Goal: Communication & Community: Answer question/provide support

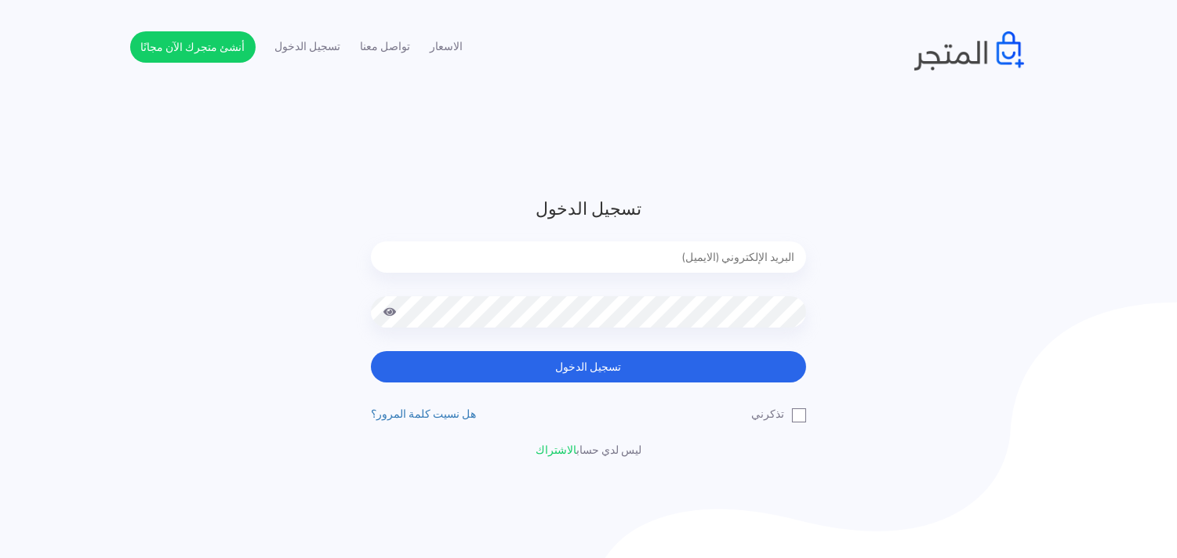
click at [443, 249] on input "email" at bounding box center [588, 257] width 435 height 31
type input "[EMAIL_ADDRESS][DOMAIN_NAME]"
click at [570, 329] on div at bounding box center [588, 323] width 435 height 55
click at [371, 351] on button "تسجيل الدخول" at bounding box center [588, 366] width 435 height 31
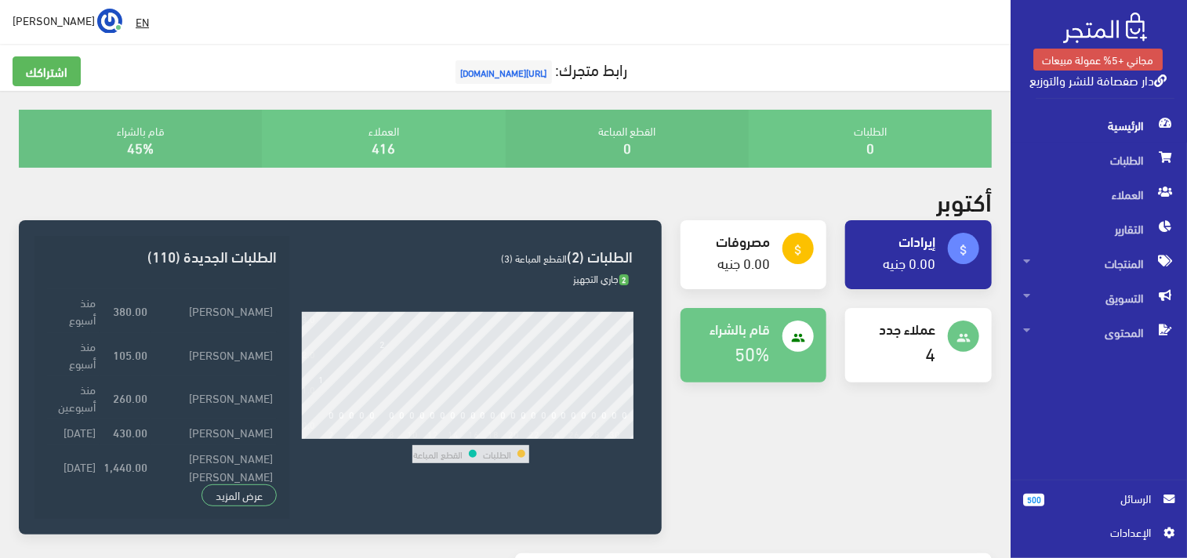
click at [1143, 499] on span "الرسائل" at bounding box center [1104, 498] width 94 height 17
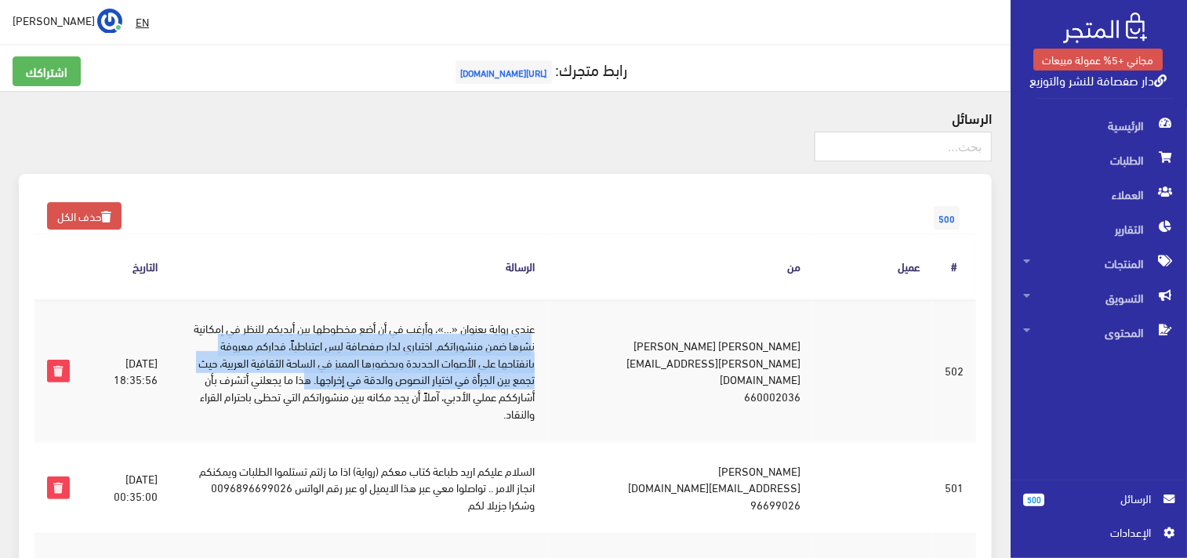
drag, startPoint x: 551, startPoint y: 344, endPoint x: 318, endPoint y: 372, distance: 235.4
click at [318, 372] on td "عندي رواية بعنوان «…»، وأرغب في أن أضع مخطوطها بين أيديكم للنظر في إمكانية نشره…" at bounding box center [358, 371] width 376 height 143
click at [473, 367] on td "عندي رواية بعنوان «…»، وأرغب في أن أضع مخطوطها بين أيديكم للنظر في إمكانية نشره…" at bounding box center [358, 371] width 376 height 143
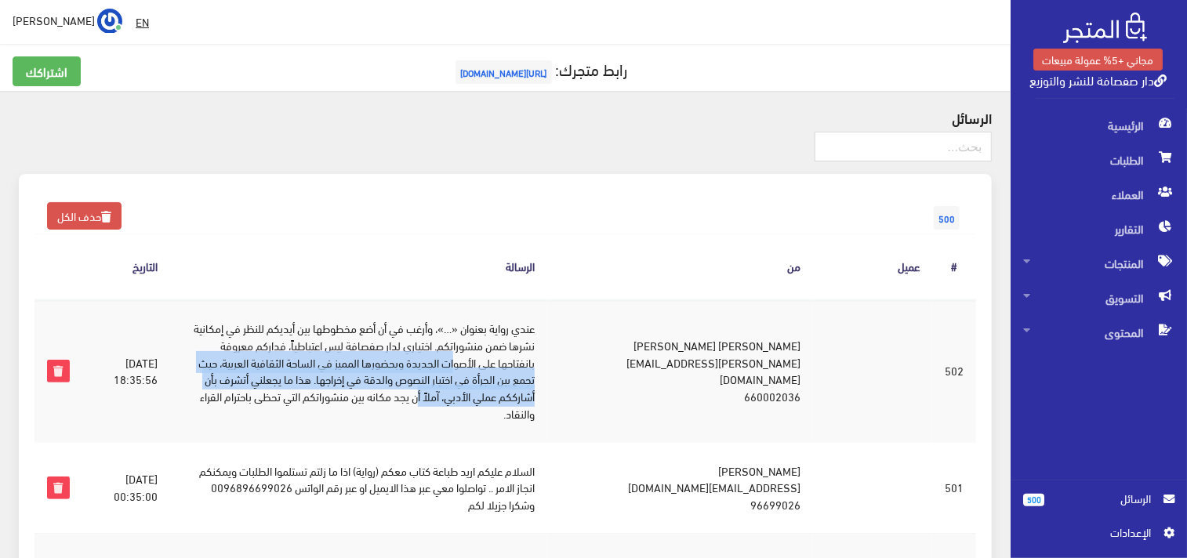
drag, startPoint x: 473, startPoint y: 367, endPoint x: 432, endPoint y: 390, distance: 46.7
click at [432, 390] on td "عندي رواية بعنوان «…»، وأرغب في أن أضع مخطوطها بين أيديكم للنظر في إمكانية نشره…" at bounding box center [358, 371] width 376 height 143
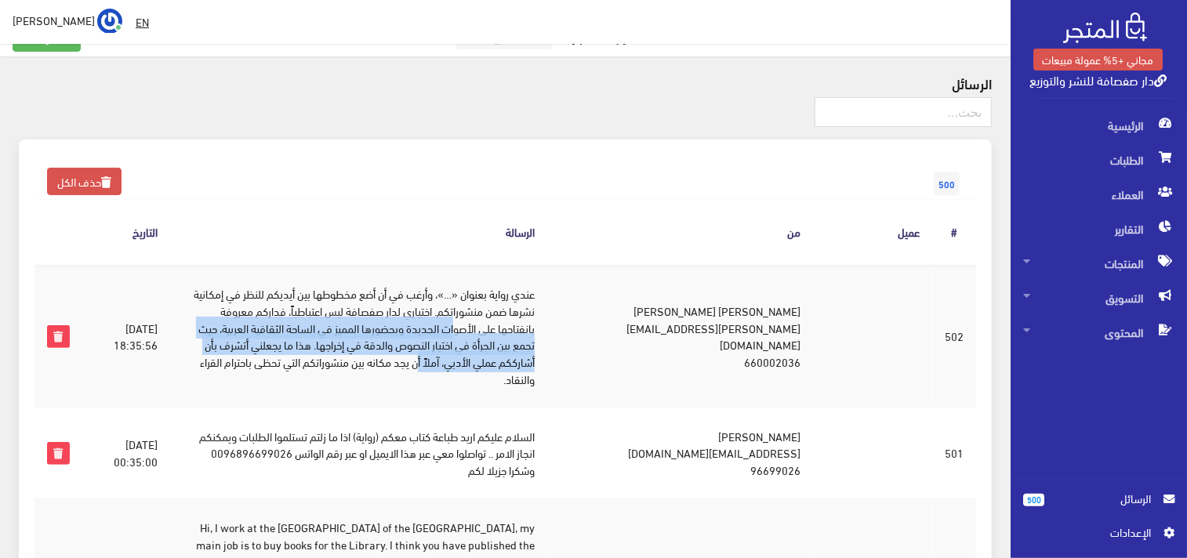
scroll to position [69, 0]
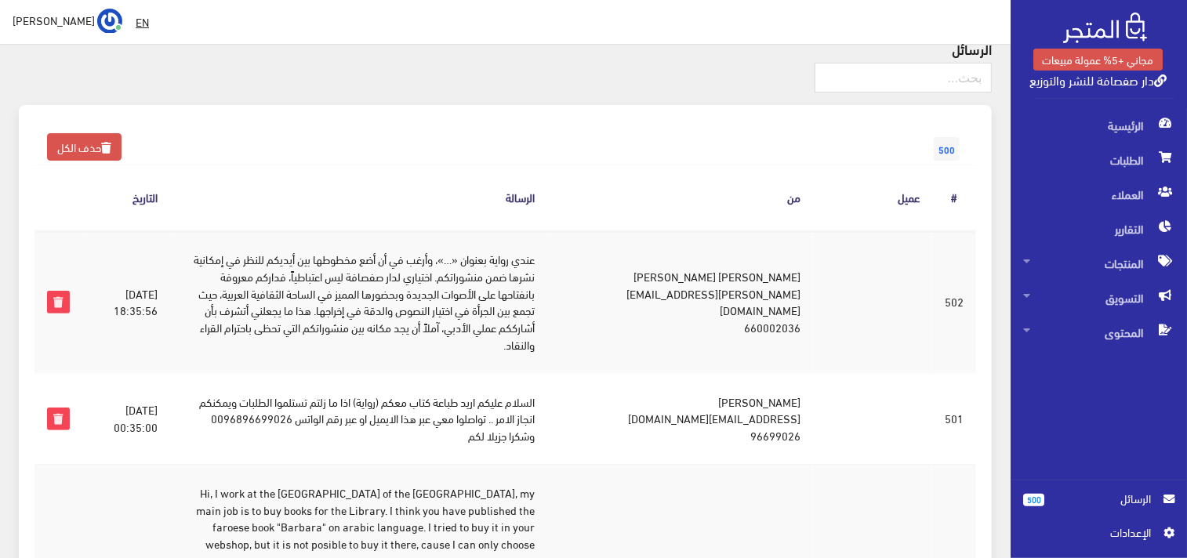
click at [796, 292] on td "عبد الله دمومات abdellah.damoumat@gmail.com 660002036" at bounding box center [680, 302] width 266 height 143
click at [798, 281] on td "عبد الله دمومات abdellah.damoumat@gmail.com 660002036" at bounding box center [680, 302] width 266 height 143
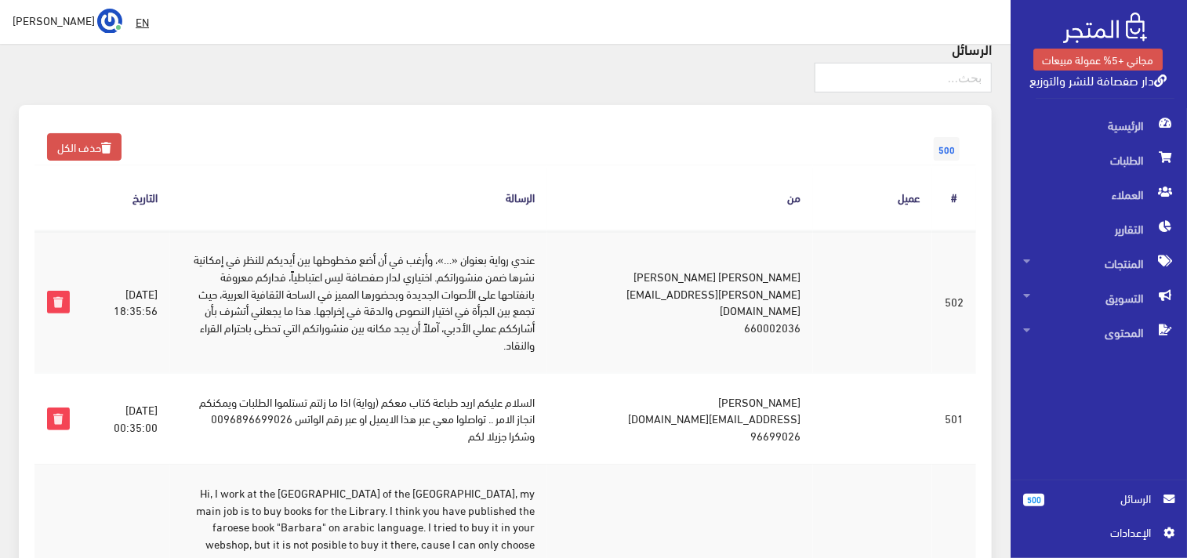
click at [798, 281] on td "عبد الله دمومات abdellah.damoumat@gmail.com 660002036" at bounding box center [680, 302] width 266 height 143
copy td "عبد الله دمومات"
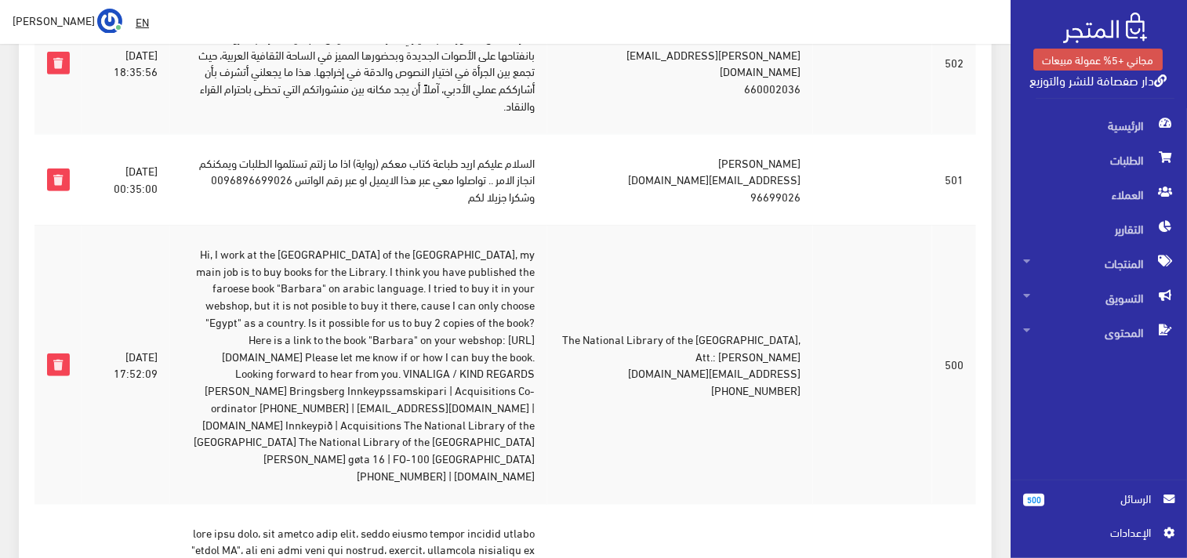
scroll to position [314, 0]
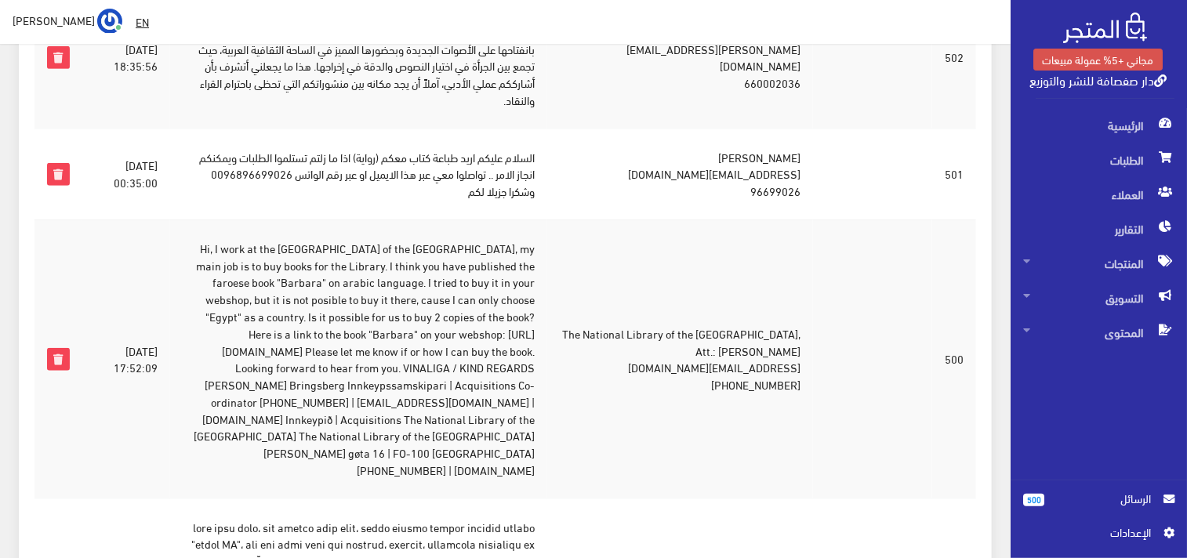
click at [813, 152] on td "عامر الكويلي amuralkuwaili@gmail.com 96699026" at bounding box center [680, 174] width 266 height 91
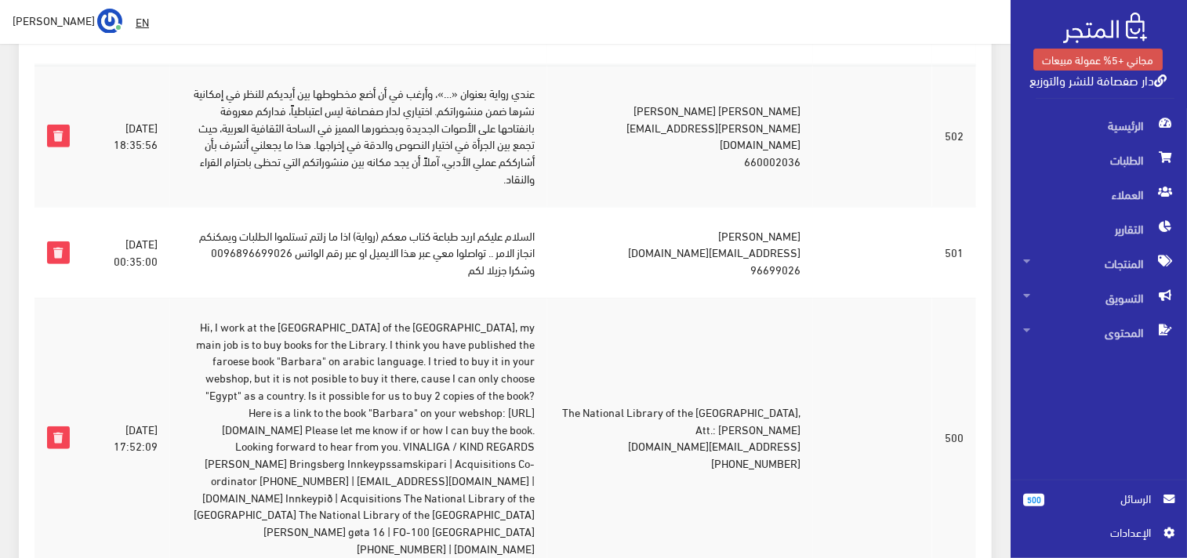
scroll to position [0, 0]
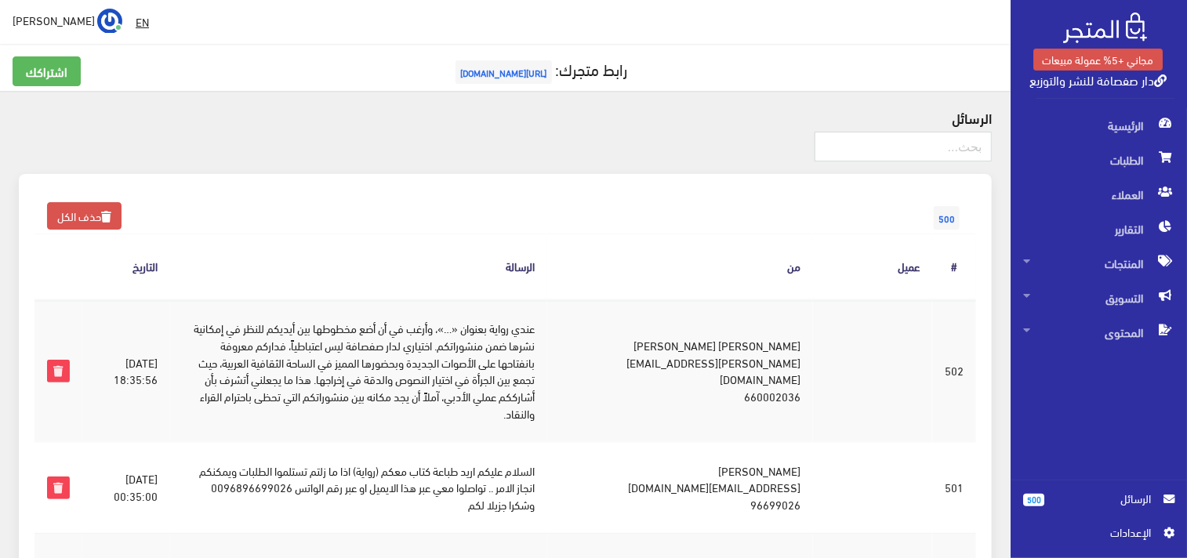
click at [813, 348] on td "عبد الله دمومات abdellah.damoumat@gmail.com 660002036" at bounding box center [680, 371] width 266 height 143
copy td "عبد الله دمومات"
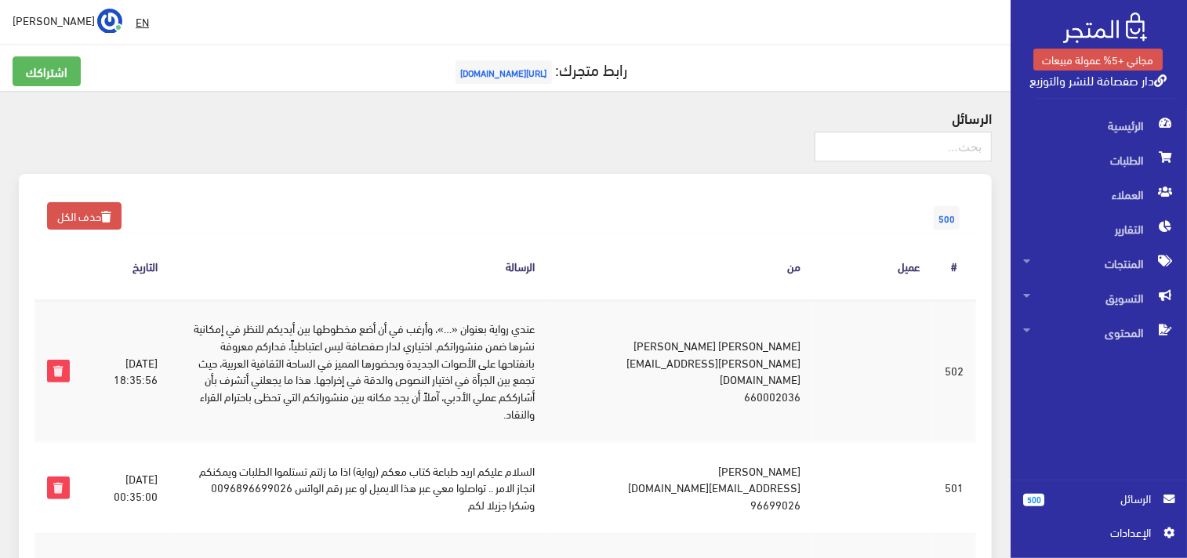
click at [519, 493] on td "السلام عليكم اريد طباعة كتاب معكم (رواية) اذا ما زلتم تستلموا الطلبات ويمكنكم ا…" at bounding box center [358, 487] width 376 height 91
click at [458, 391] on td "عندي رواية بعنوان «…»، وأرغب في أن أضع مخطوطها بين أيديكم للنظر في إمكانية نشره…" at bounding box center [358, 371] width 376 height 143
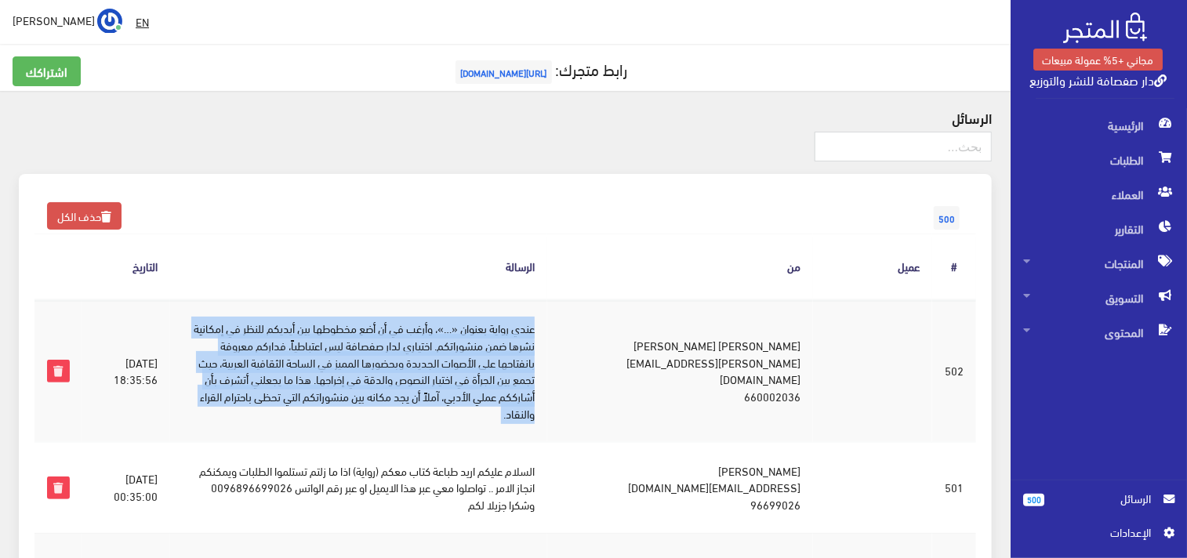
click at [458, 391] on td "عندي رواية بعنوان «…»، وأرغب في أن أضع مخطوطها بين أيديكم للنظر في إمكانية نشره…" at bounding box center [358, 371] width 376 height 143
copy tr "عندي رواية بعنوان «…»، وأرغب في أن أضع مخطوطها بين أيديكم للنظر في إمكانية نشره…"
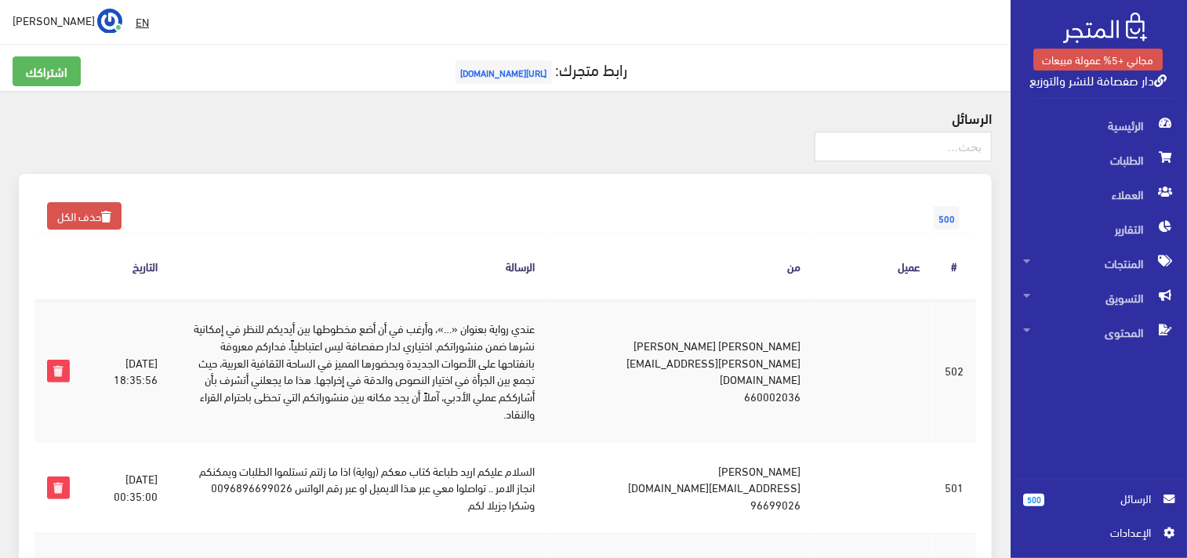
click at [813, 366] on td "عبد الله دمومات abdellah.damoumat@gmail.com 660002036" at bounding box center [680, 371] width 266 height 143
click at [813, 371] on td "عبد الله دمومات abdellah.damoumat@gmail.com 660002036" at bounding box center [680, 371] width 266 height 143
copy td "abdellah.damoumat@gmail.com"
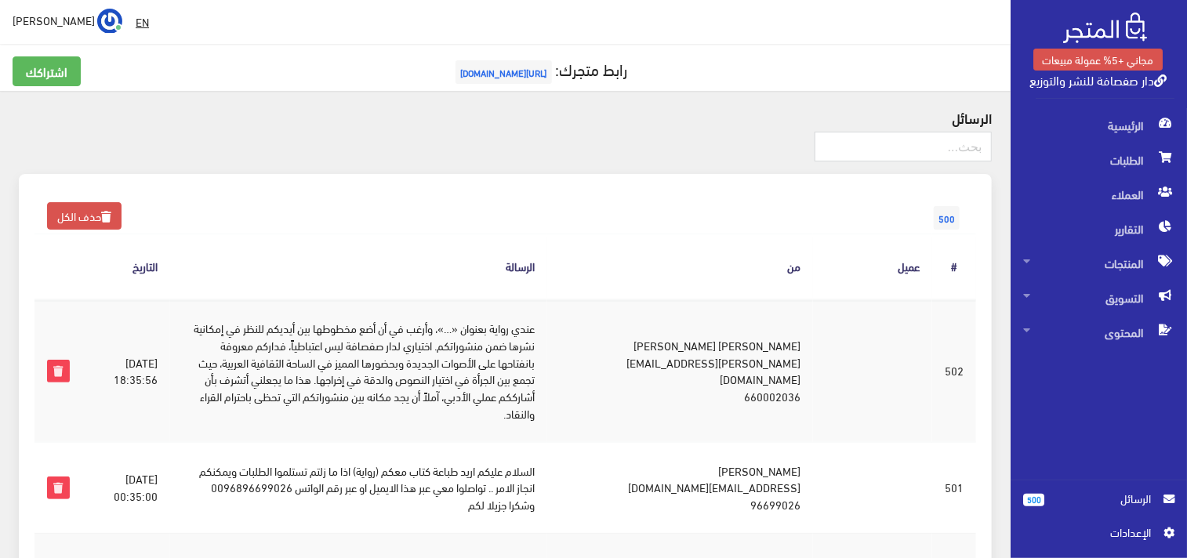
click at [813, 471] on td "عامر الكويلي amuralkuwaili@gmail.com 96699026" at bounding box center [680, 487] width 266 height 91
copy td "عامر الكويلي"
click at [398, 479] on td "السلام عليكم اريد طباعة كتاب معكم (رواية) اذا ما زلتم تستلموا الطلبات ويمكنكم ا…" at bounding box center [358, 487] width 376 height 91
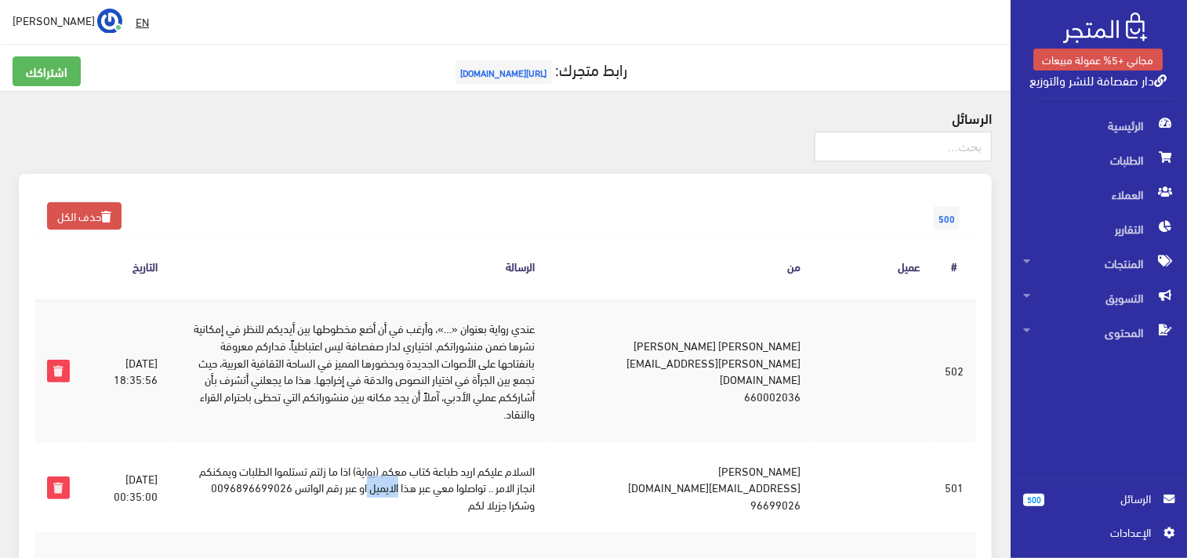
click at [398, 479] on td "السلام عليكم اريد طباعة كتاب معكم (رواية) اذا ما زلتم تستلموا الطلبات ويمكنكم ا…" at bounding box center [358, 487] width 376 height 91
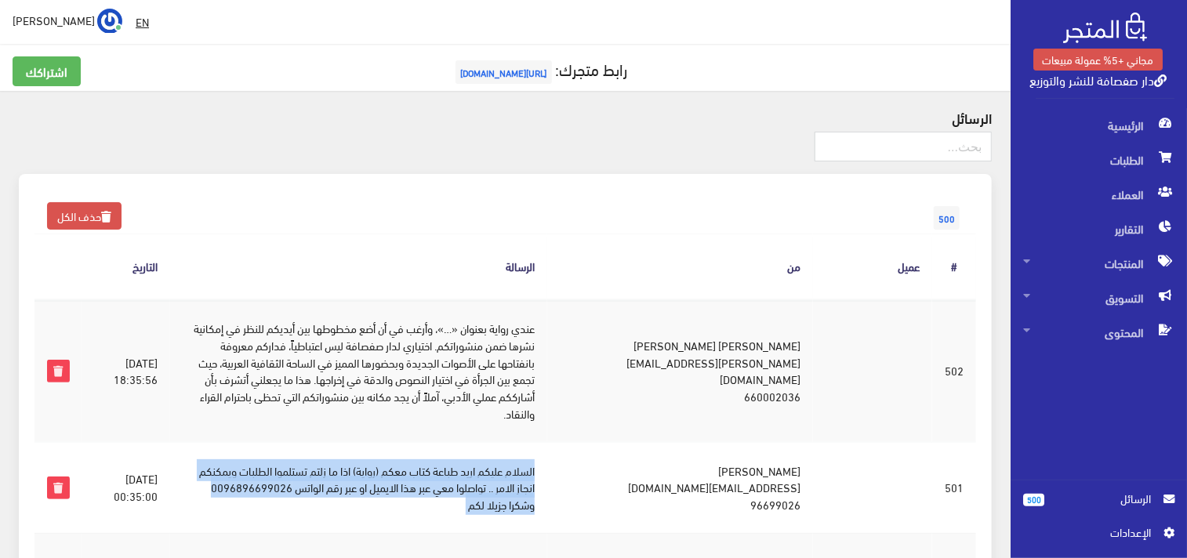
click at [398, 479] on td "السلام عليكم اريد طباعة كتاب معكم (رواية) اذا ما زلتم تستلموا الطلبات ويمكنكم ا…" at bounding box center [358, 487] width 376 height 91
copy tr "السلام عليكم اريد طباعة كتاب معكم (رواية) اذا ما زلتم تستلموا الطلبات ويمكنكم ا…"
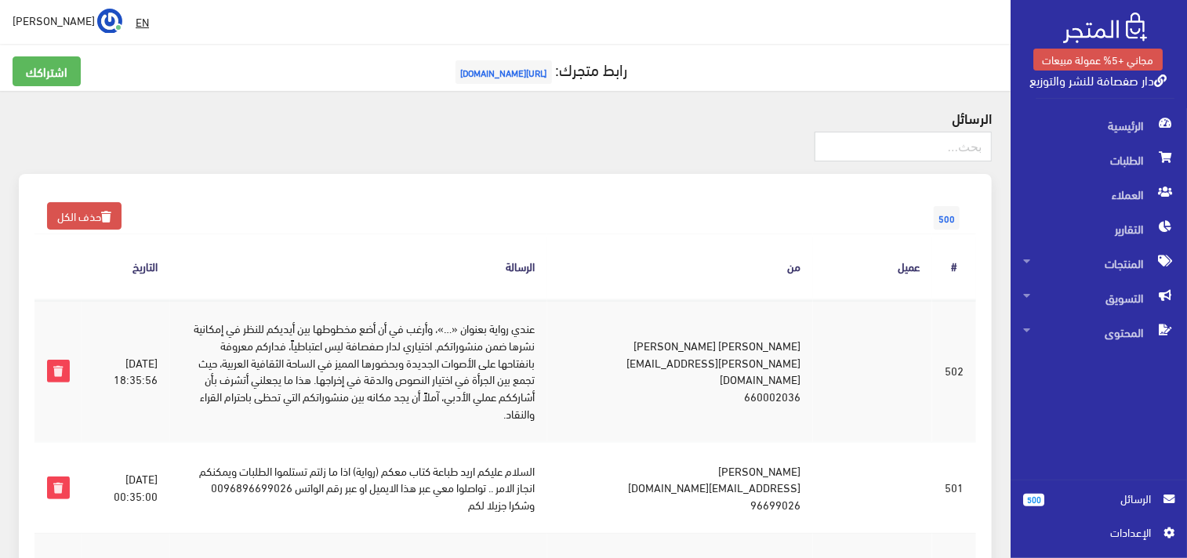
click at [716, 490] on td "عامر الكويلي amuralkuwaili@gmail.com 96699026" at bounding box center [680, 487] width 266 height 91
copy td "amuralkuwaili@gmail.com"
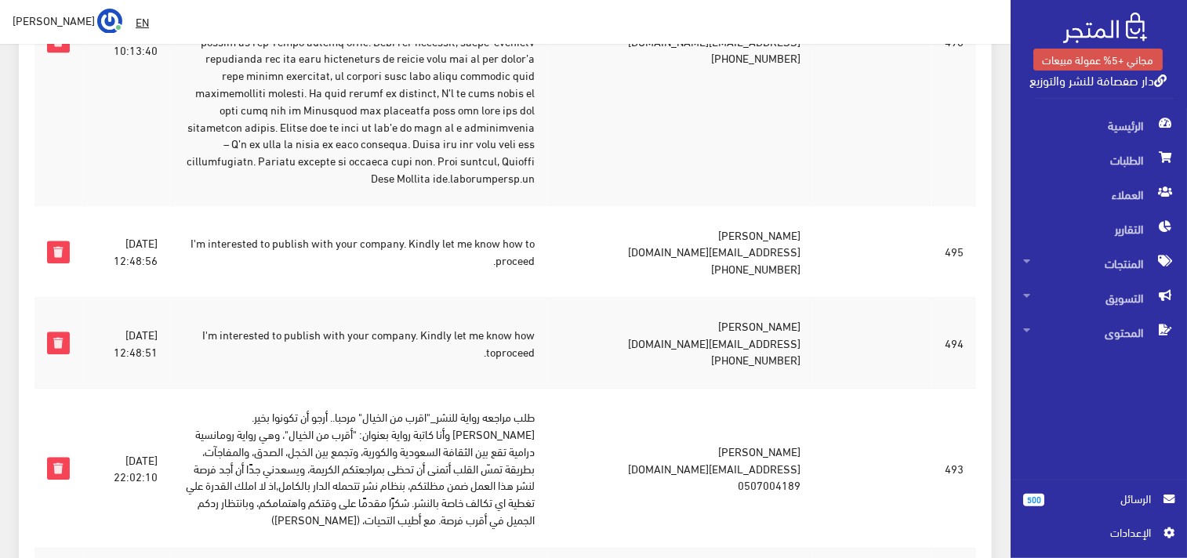
scroll to position [1603, 0]
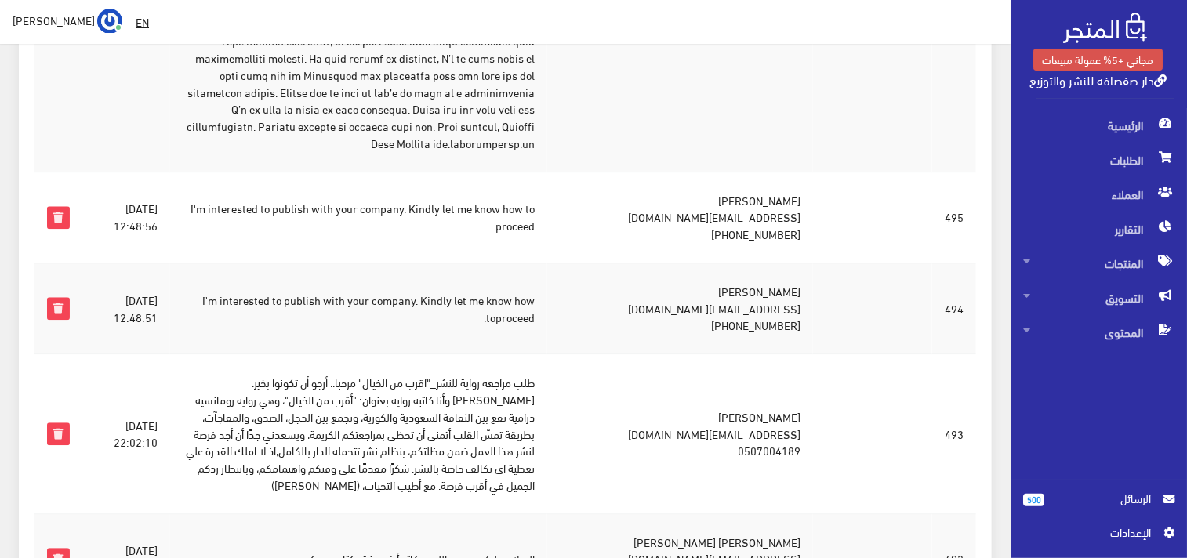
click at [797, 263] on td "John Oryem oryemjohn@yahoo.com +211922095700" at bounding box center [680, 308] width 266 height 91
copy td "John Oryem"
click at [813, 263] on td "John Oryem oryemjohn@yahoo.com +211922095700" at bounding box center [680, 308] width 266 height 91
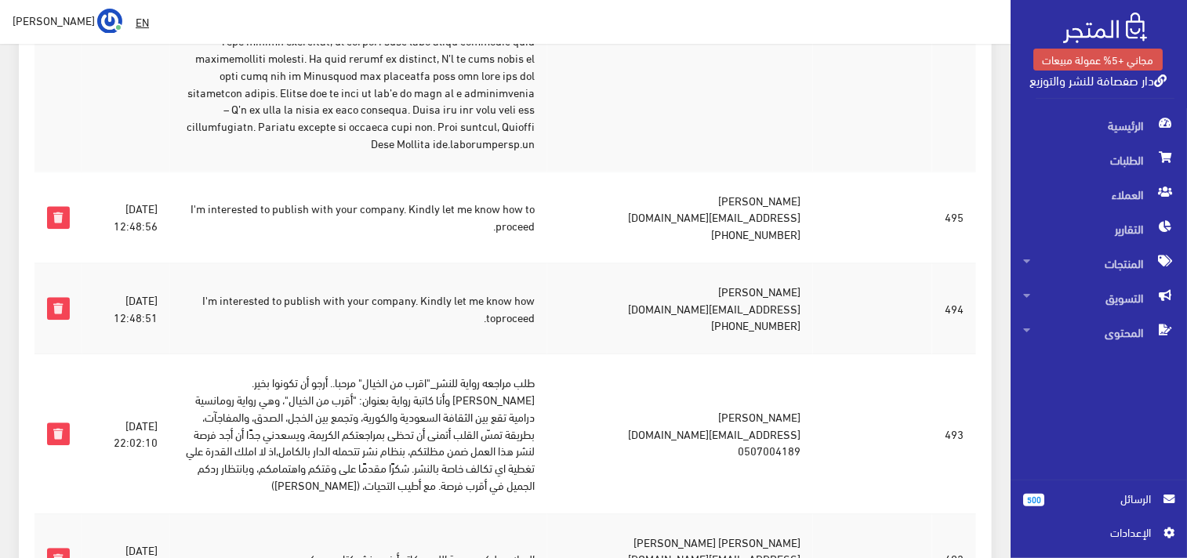
click at [813, 263] on td "John Oryem oryemjohn@yahoo.com +211922095700" at bounding box center [680, 308] width 266 height 91
copy td "John Oryem"
click at [524, 172] on td "I'm interested to publish with your company. Kindly let me know how to proceed." at bounding box center [358, 217] width 376 height 91
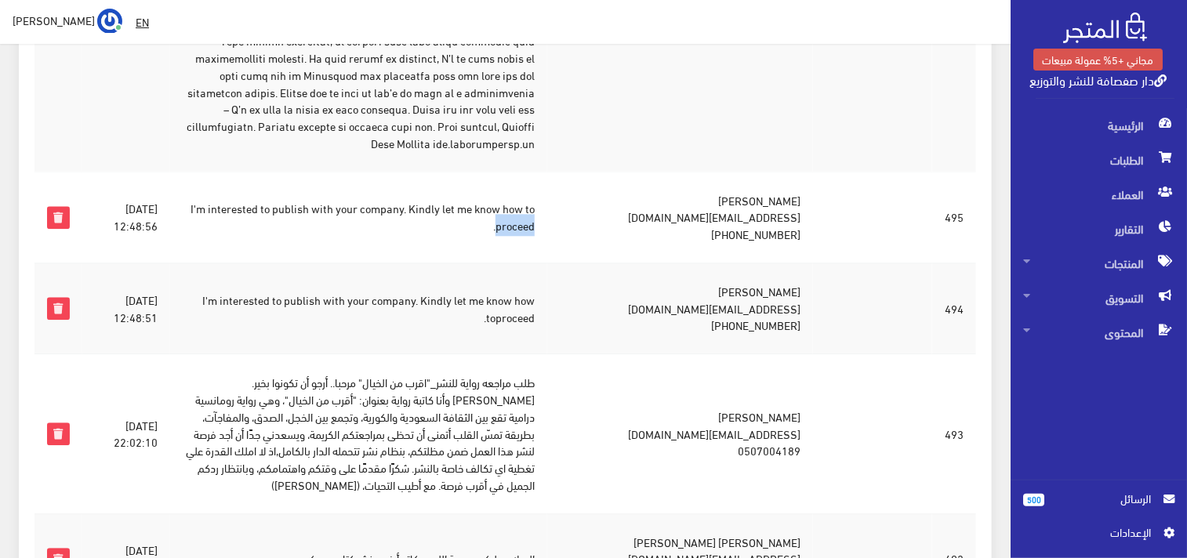
click at [524, 172] on td "I'm interested to publish with your company. Kindly let me know how to proceed." at bounding box center [358, 217] width 376 height 91
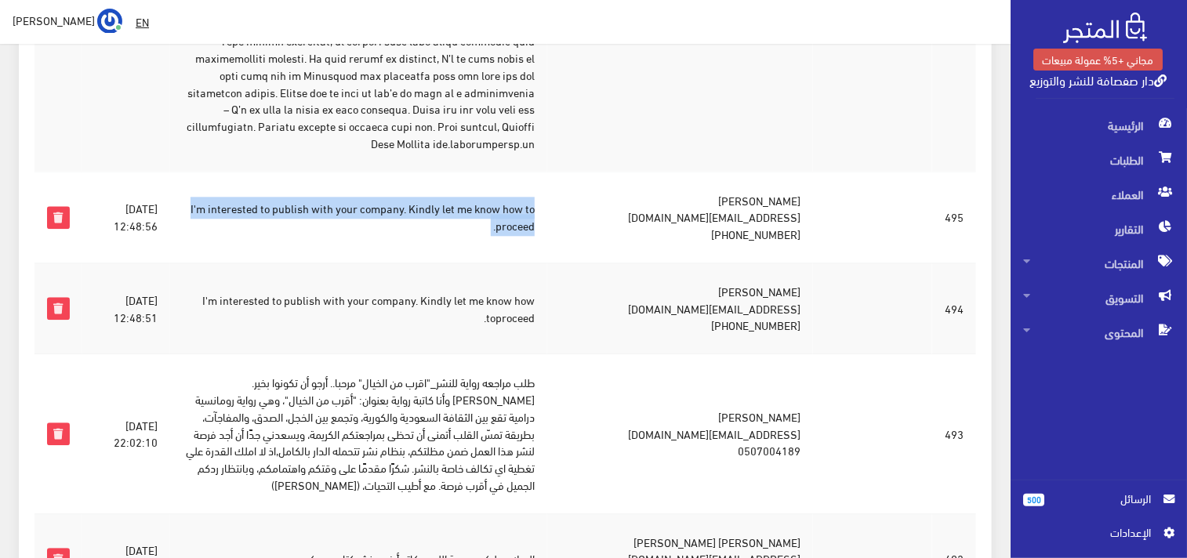
click at [524, 172] on td "I'm interested to publish with your company. Kindly let me know how to proceed." at bounding box center [358, 217] width 376 height 91
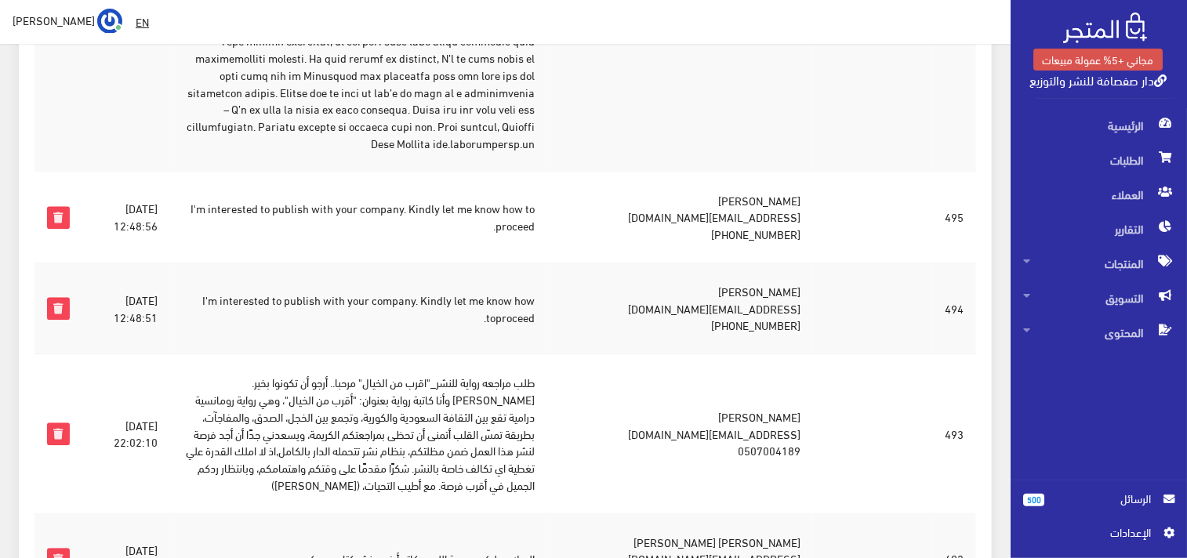
click at [795, 172] on td "John Oryem oryemjohn@yahoo.com +211922095700" at bounding box center [680, 217] width 266 height 91
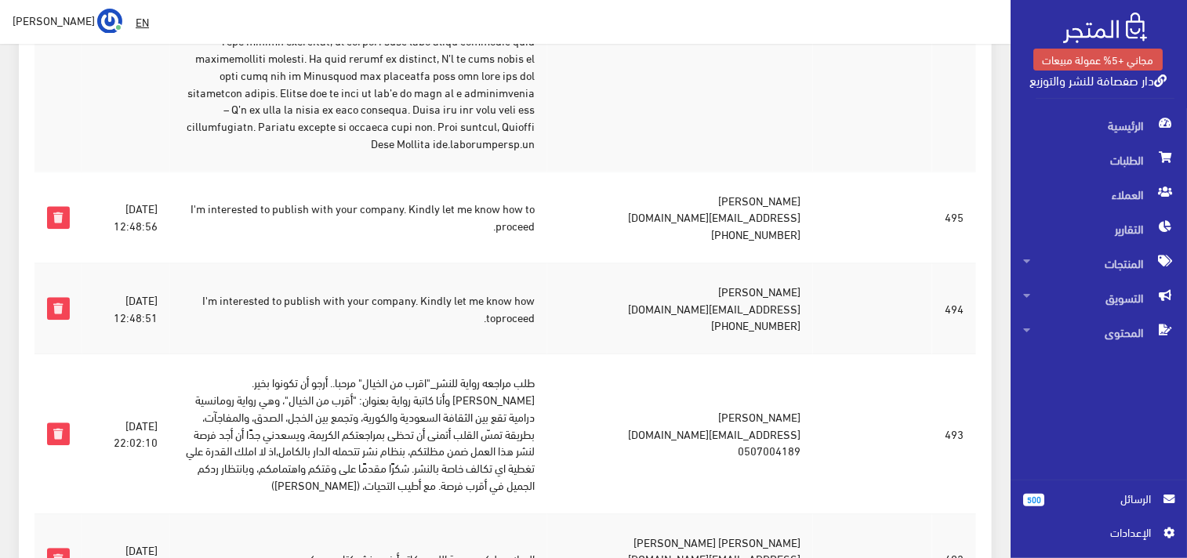
click at [795, 172] on td "John Oryem oryemjohn@yahoo.com +211922095700" at bounding box center [680, 217] width 266 height 91
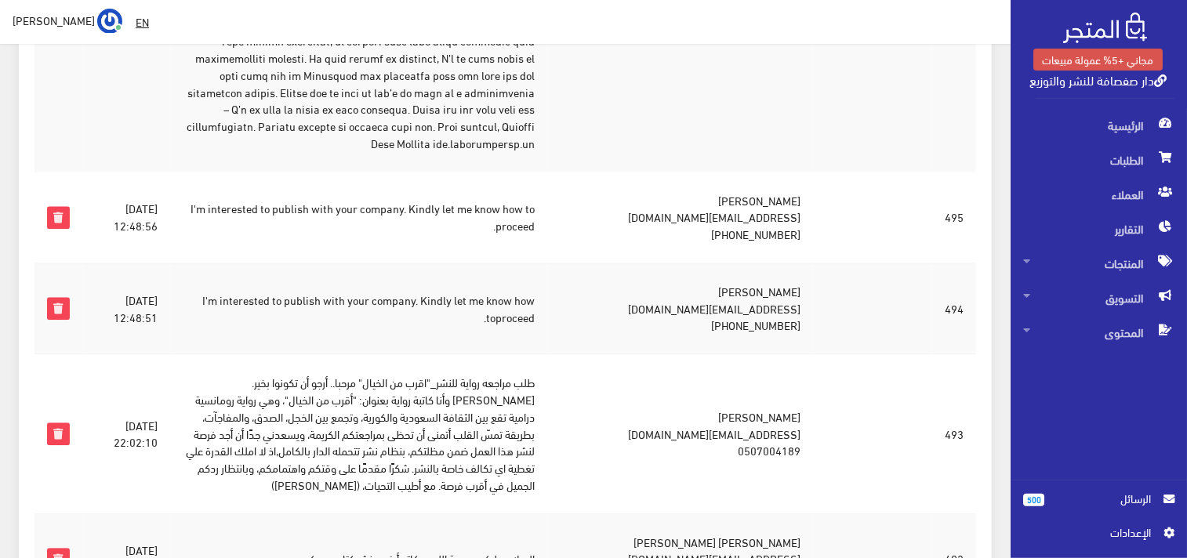
click at [795, 172] on td "John Oryem oryemjohn@yahoo.com +211922095700" at bounding box center [680, 217] width 266 height 91
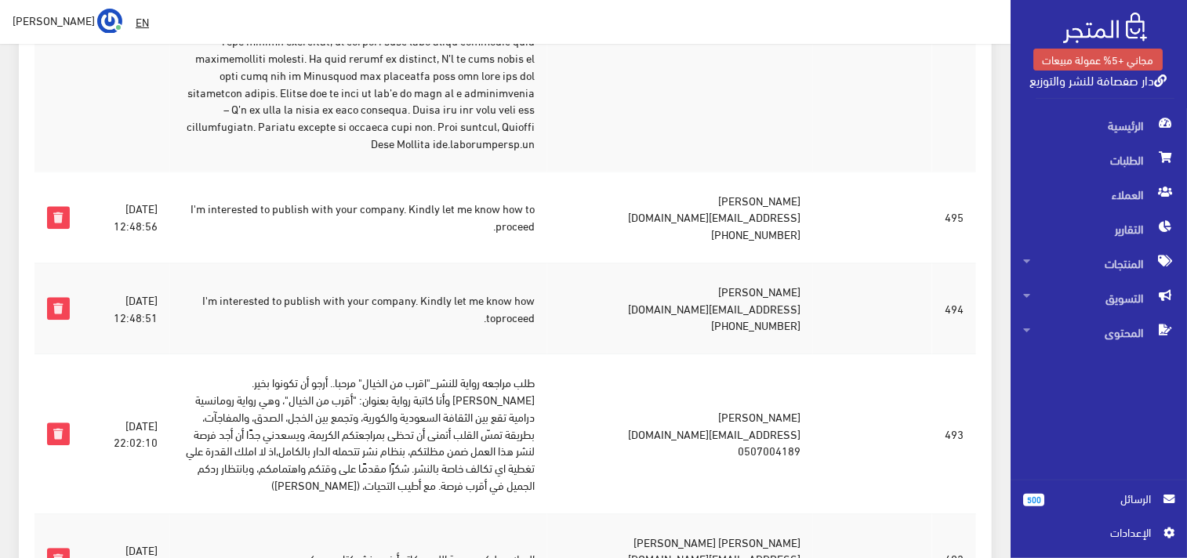
click at [795, 172] on td "John Oryem oryemjohn@yahoo.com +211922095700" at bounding box center [680, 217] width 266 height 91
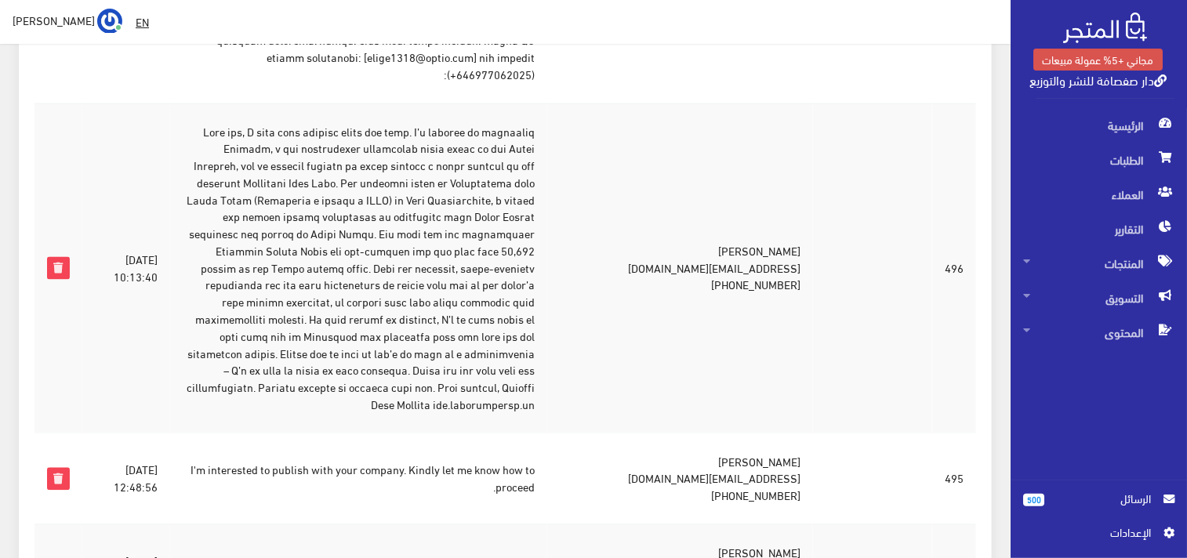
scroll to position [1289, 0]
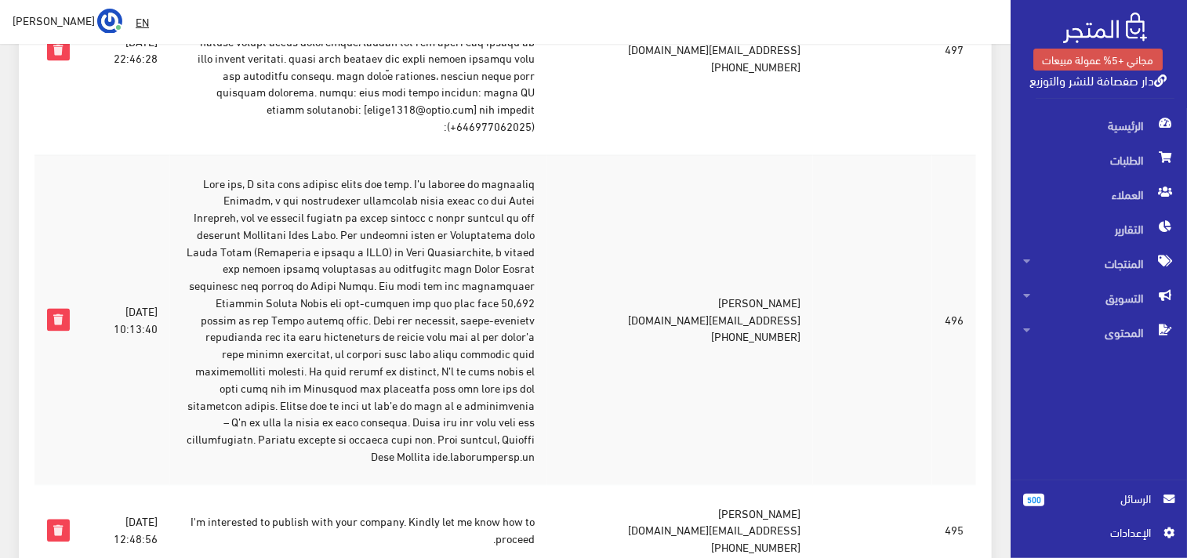
click at [426, 247] on td at bounding box center [358, 320] width 376 height 330
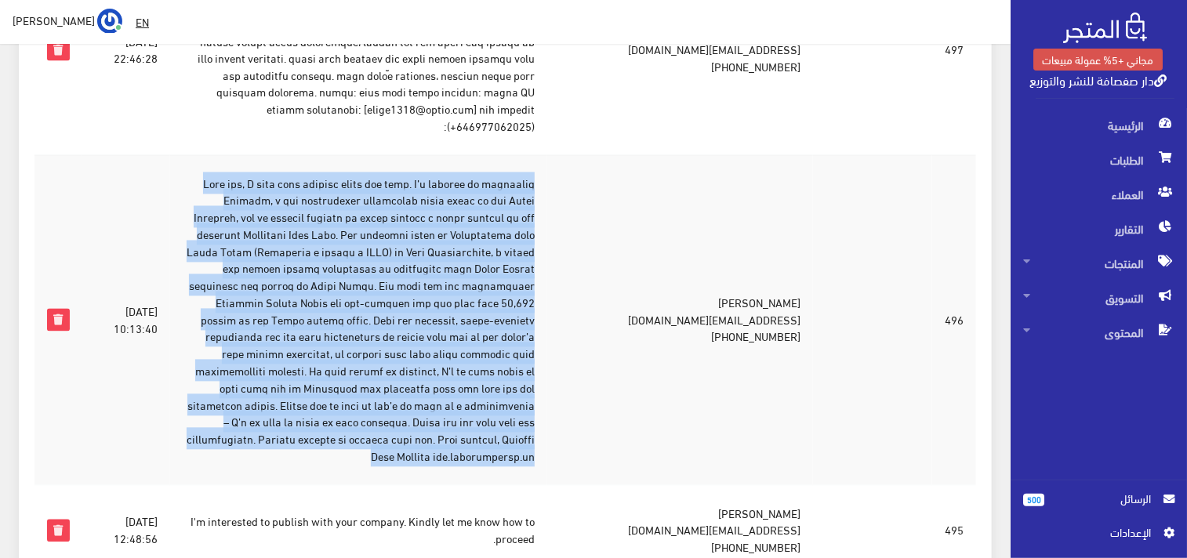
click at [426, 247] on td at bounding box center [358, 320] width 376 height 330
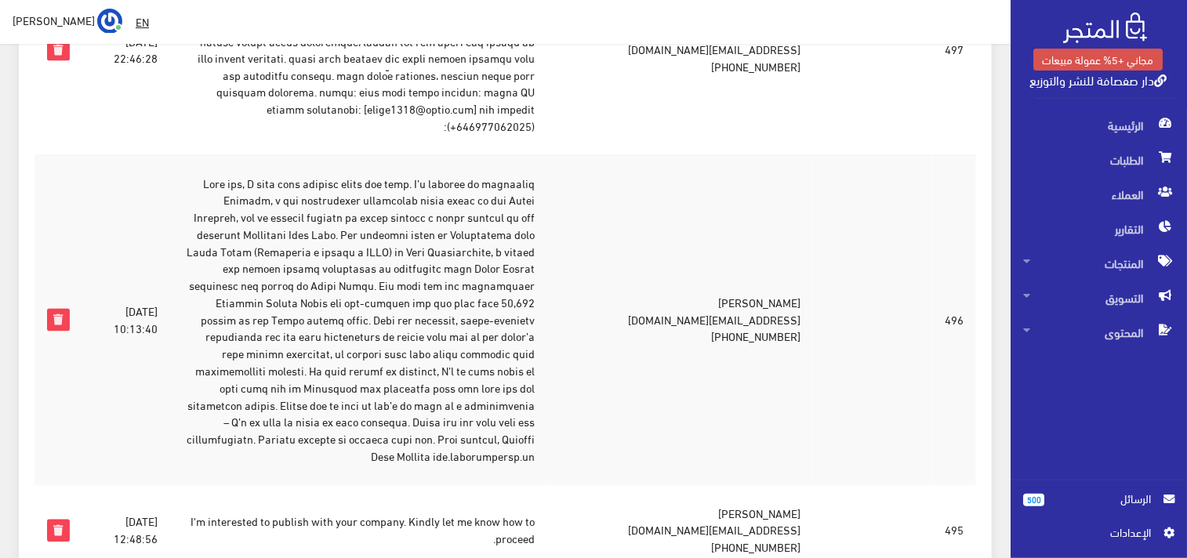
click at [741, 252] on td "Krystof Eder krystofeder@seznam.cz +420774599195" at bounding box center [680, 320] width 266 height 330
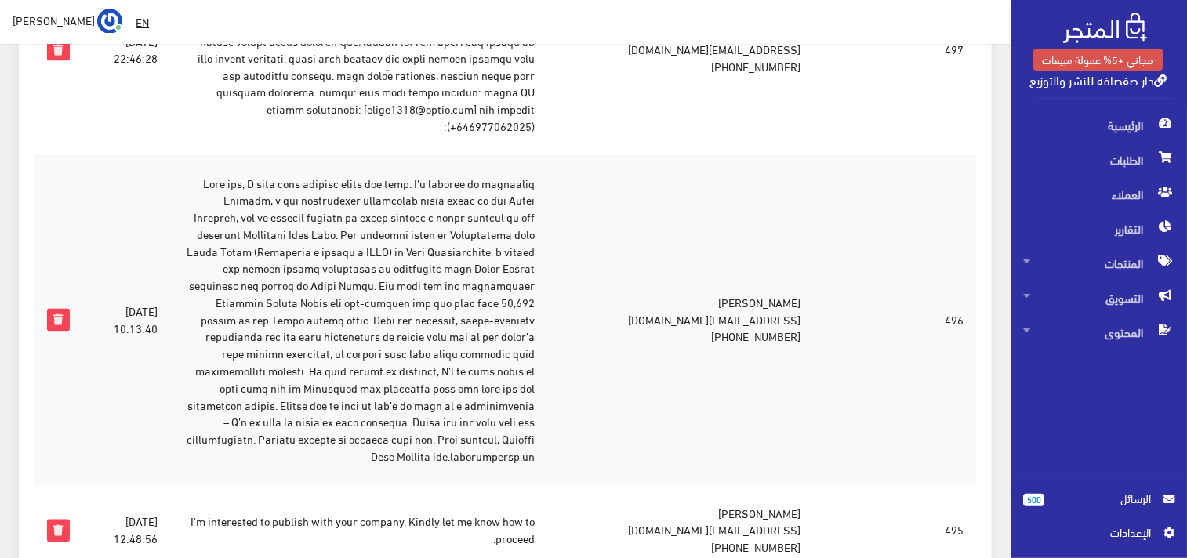
click at [529, 155] on td at bounding box center [358, 320] width 376 height 330
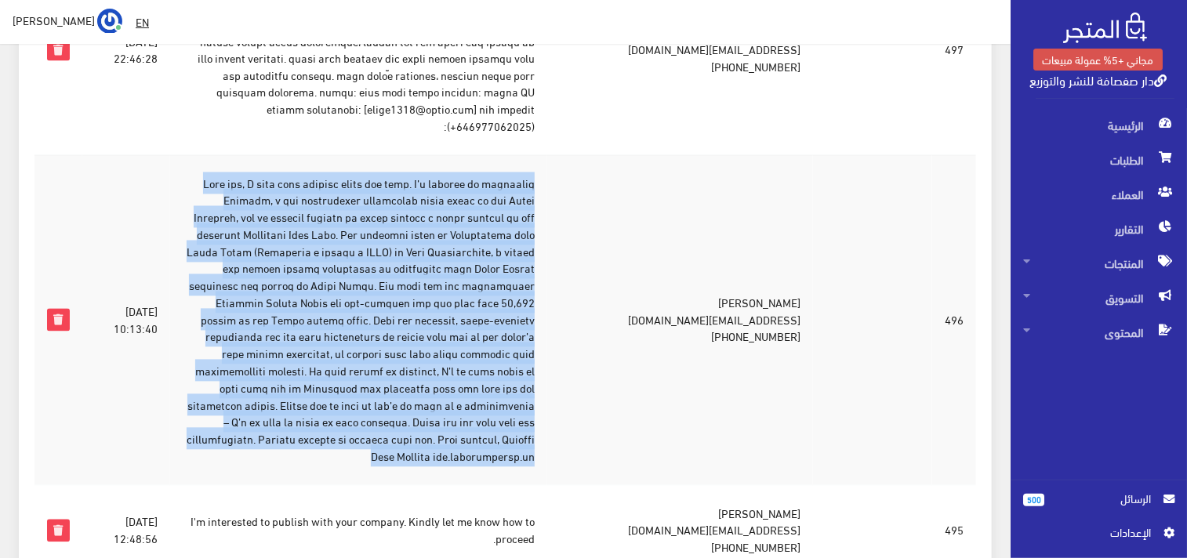
click at [529, 155] on td at bounding box center [358, 320] width 376 height 330
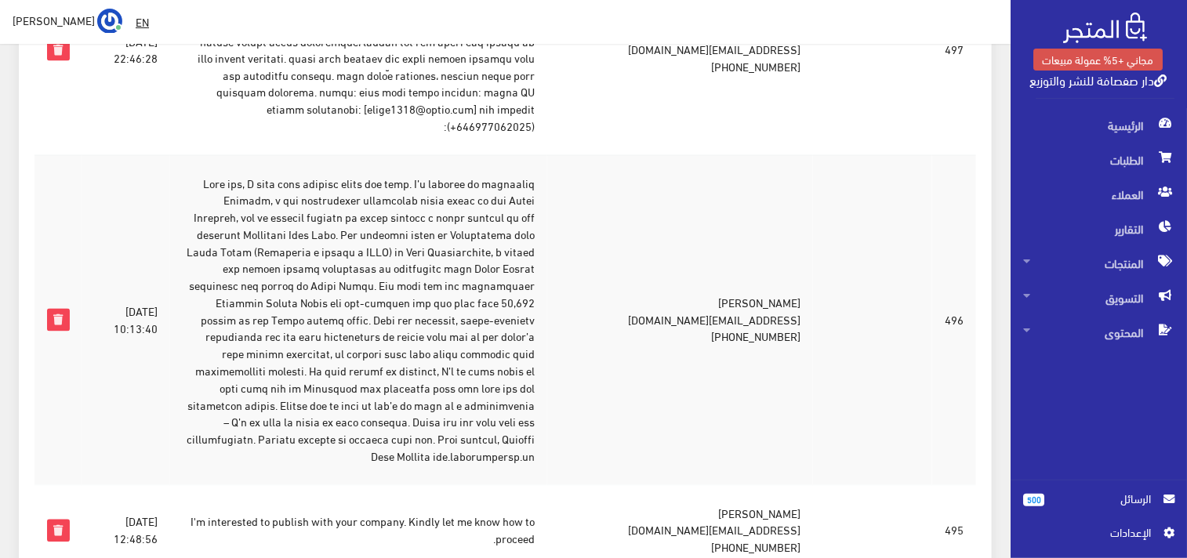
click at [813, 234] on td "Krystof Eder krystofeder@seznam.cz +420774599195" at bounding box center [680, 320] width 266 height 330
click at [444, 309] on td at bounding box center [358, 320] width 376 height 330
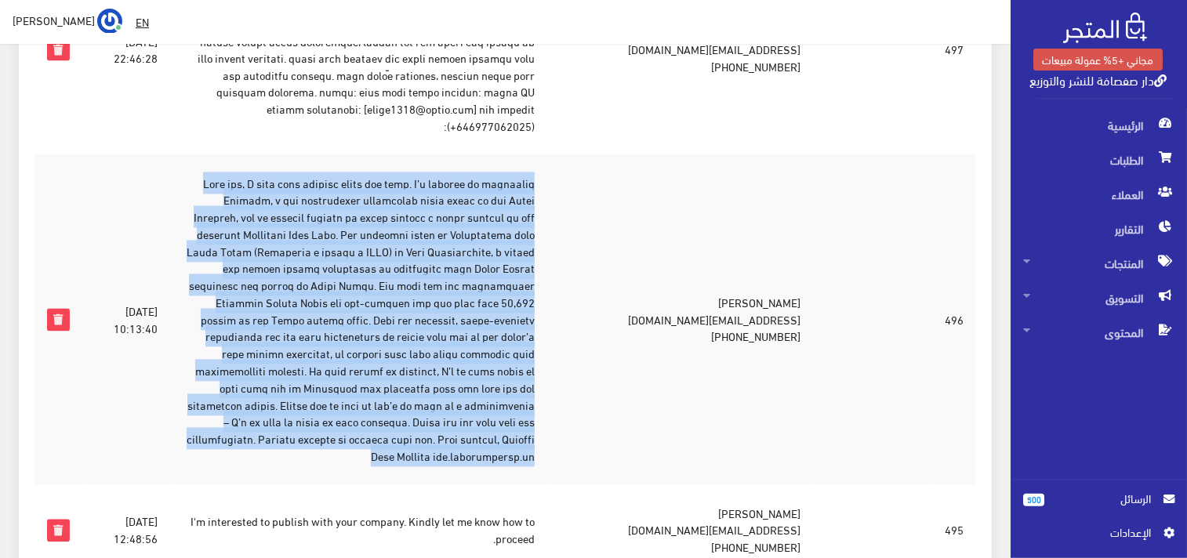
click at [444, 309] on td at bounding box center [358, 320] width 376 height 330
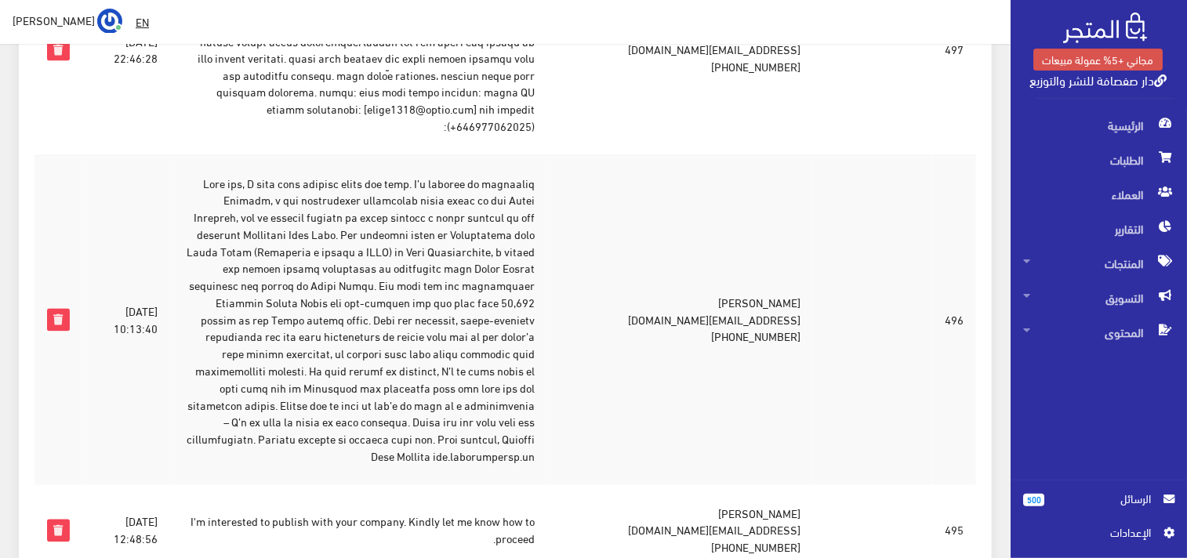
click at [757, 255] on td "Krystof Eder krystofeder@seznam.cz +420774599195" at bounding box center [680, 320] width 266 height 330
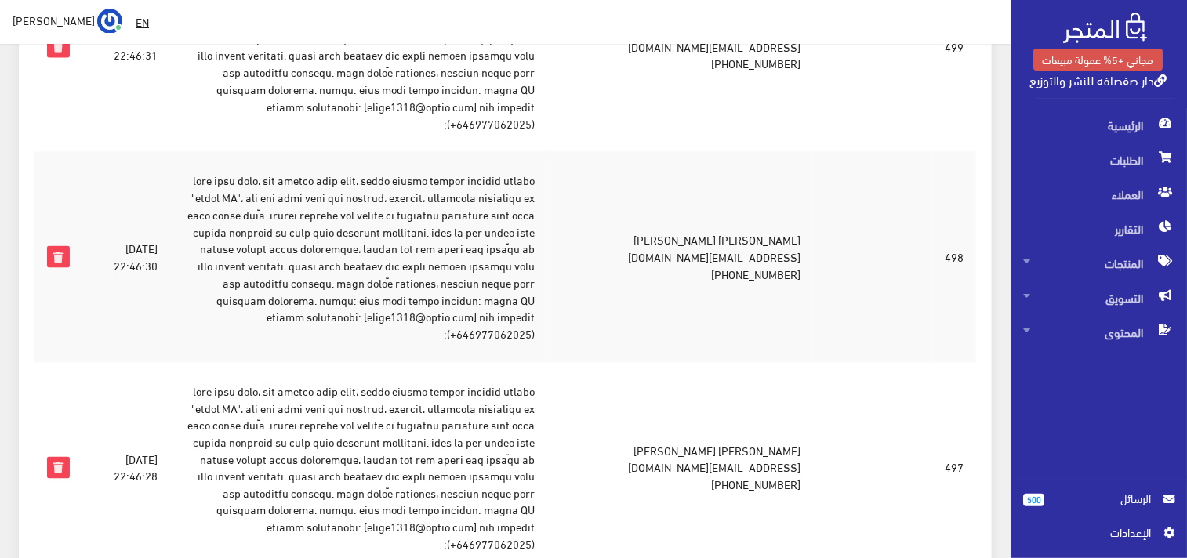
scroll to position [836, 0]
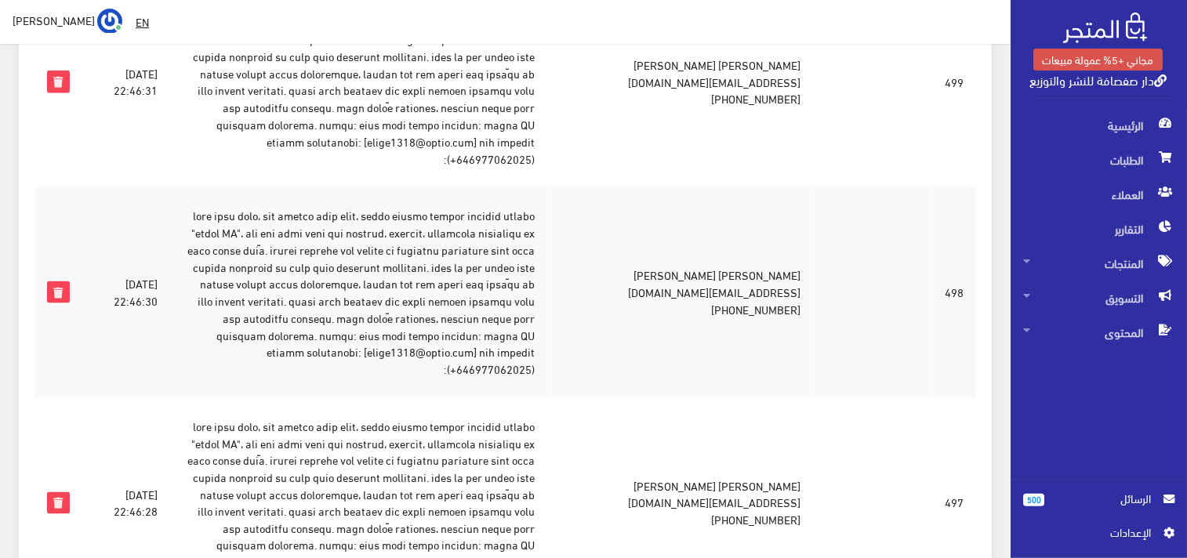
click at [436, 240] on td at bounding box center [358, 292] width 376 height 211
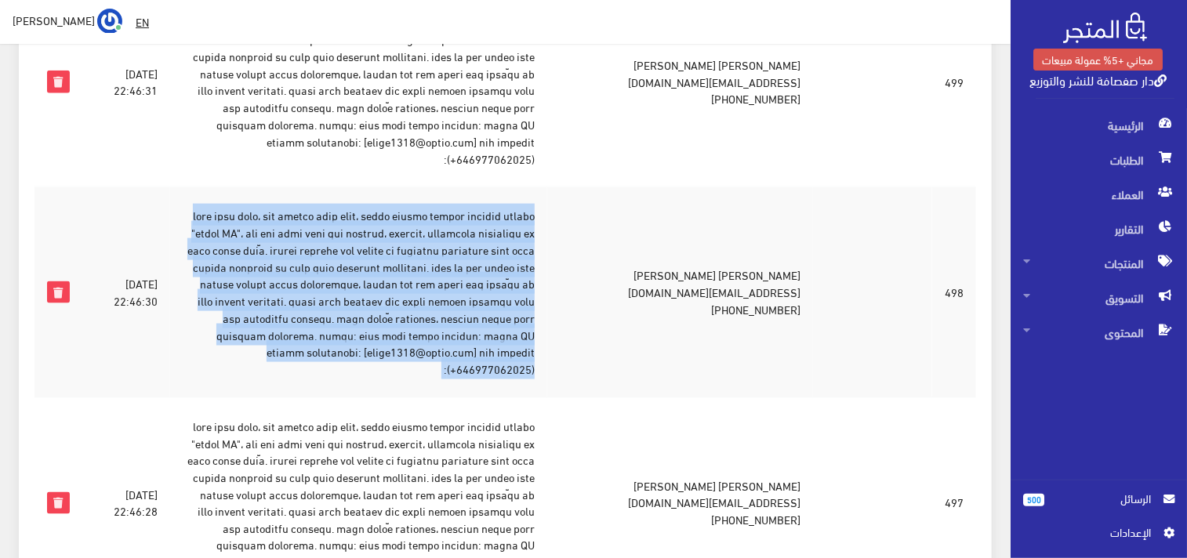
click at [436, 240] on td at bounding box center [358, 292] width 376 height 211
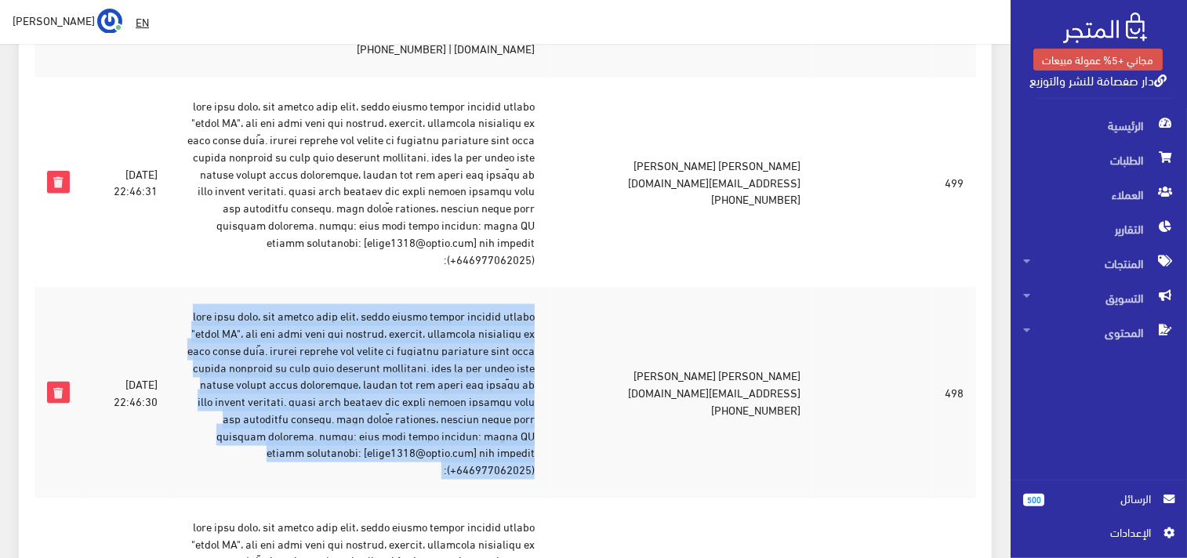
scroll to position [766, 0]
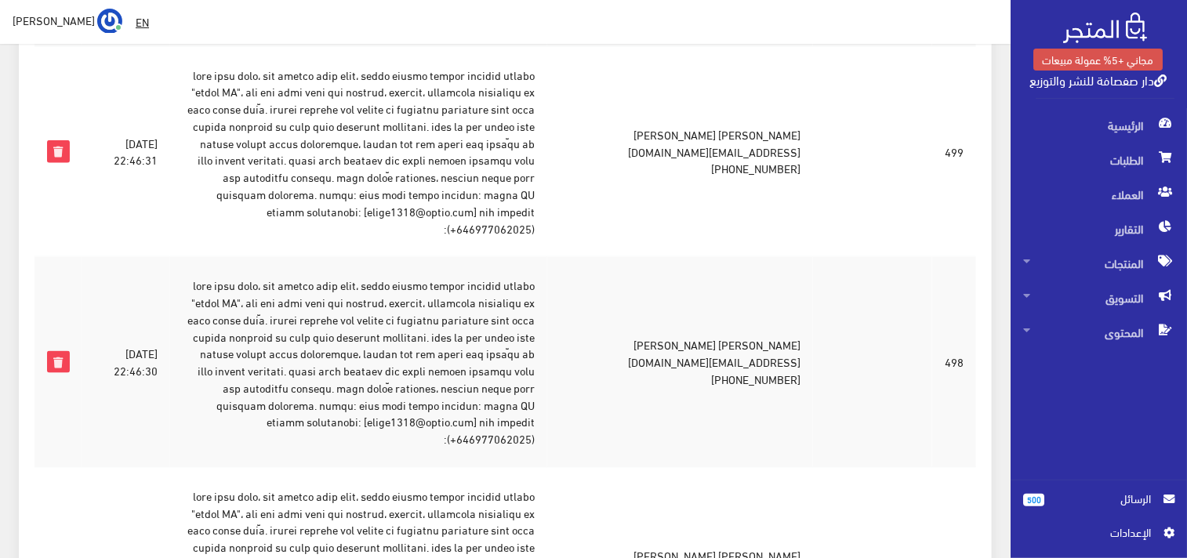
click at [784, 115] on td "محمد ثابت معوضة هبة جلاد atoah2020@gmail.com +967735278946" at bounding box center [680, 151] width 266 height 211
click at [472, 144] on td at bounding box center [358, 151] width 376 height 211
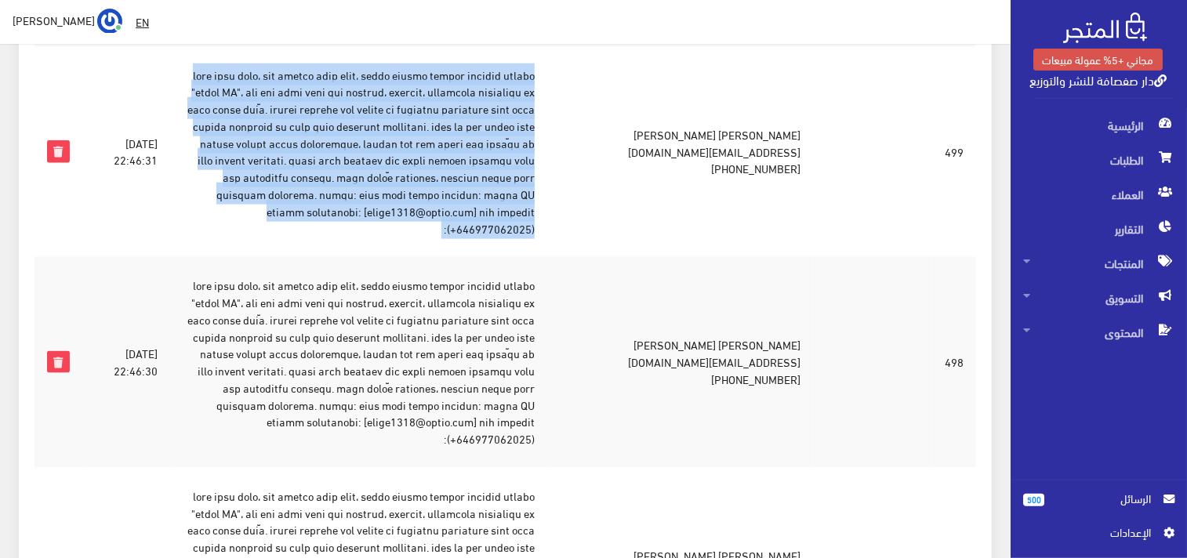
click at [472, 144] on td at bounding box center [358, 151] width 376 height 211
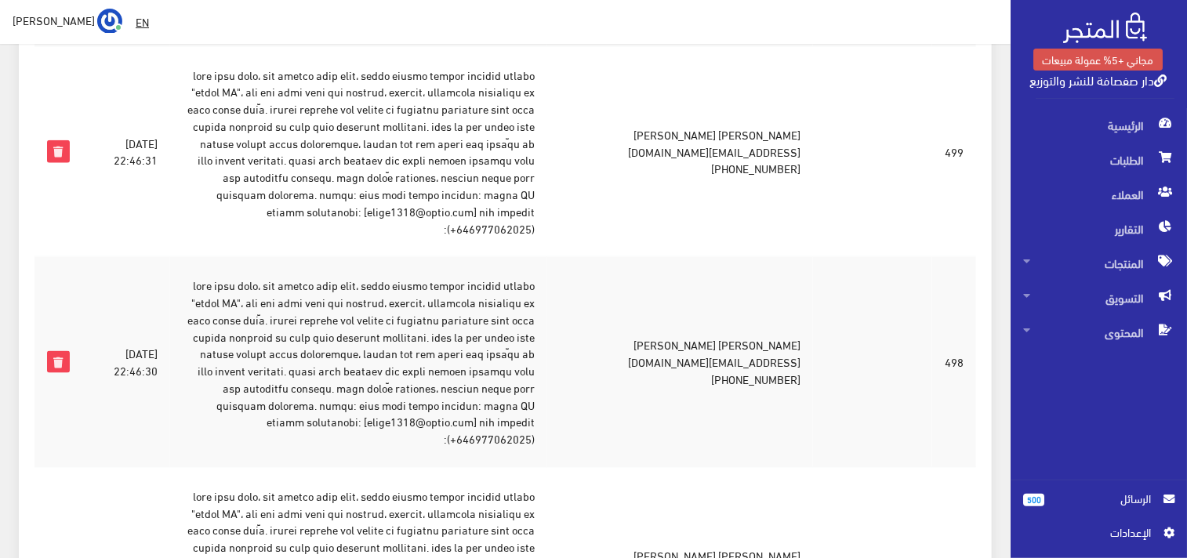
click at [773, 132] on td "محمد ثابت معوضة هبة جلاد atoah2020@gmail.com +967735278946" at bounding box center [680, 151] width 266 height 211
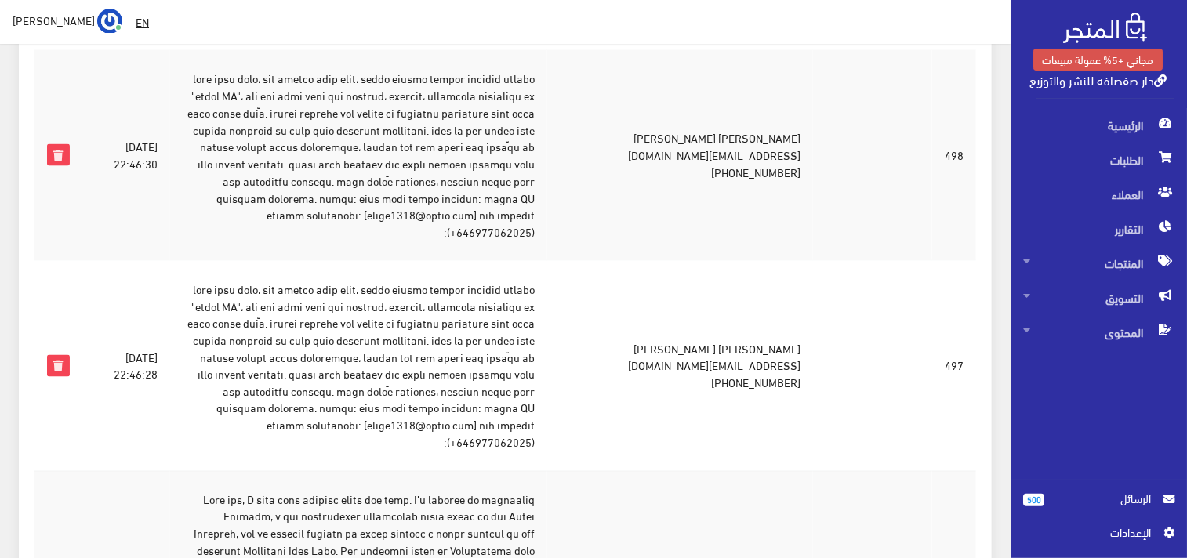
scroll to position [976, 0]
click at [775, 307] on td "محمد ثابت معوضة هبة جلاد atoah2020@gmail.com +967735278946" at bounding box center [680, 363] width 266 height 211
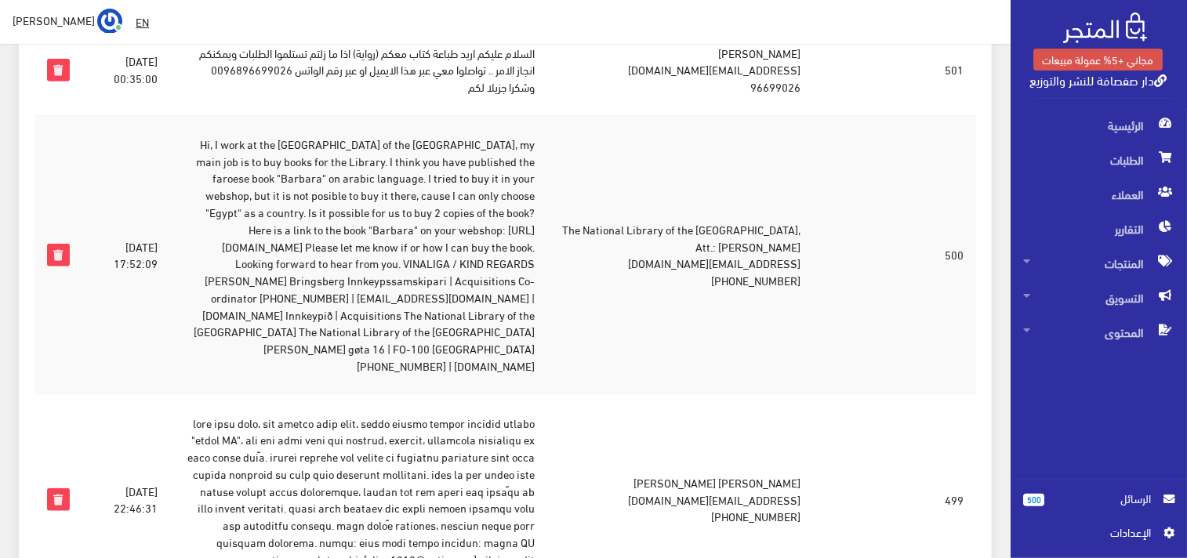
scroll to position [383, 0]
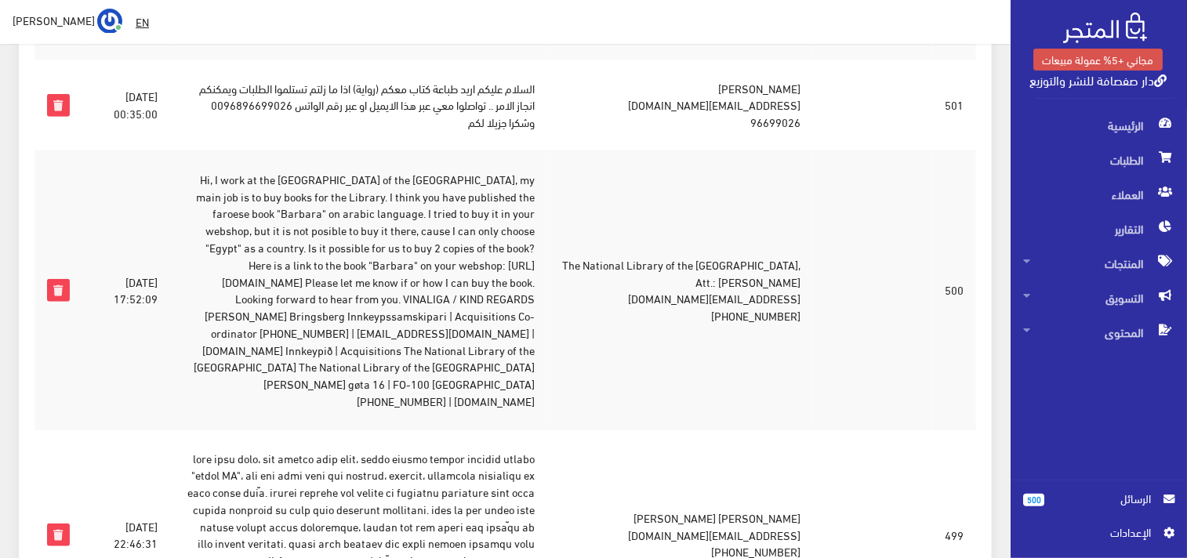
click at [483, 315] on td "Hi, I work at the National Library of the Faroe Islands, my main job is to buy …" at bounding box center [358, 290] width 376 height 279
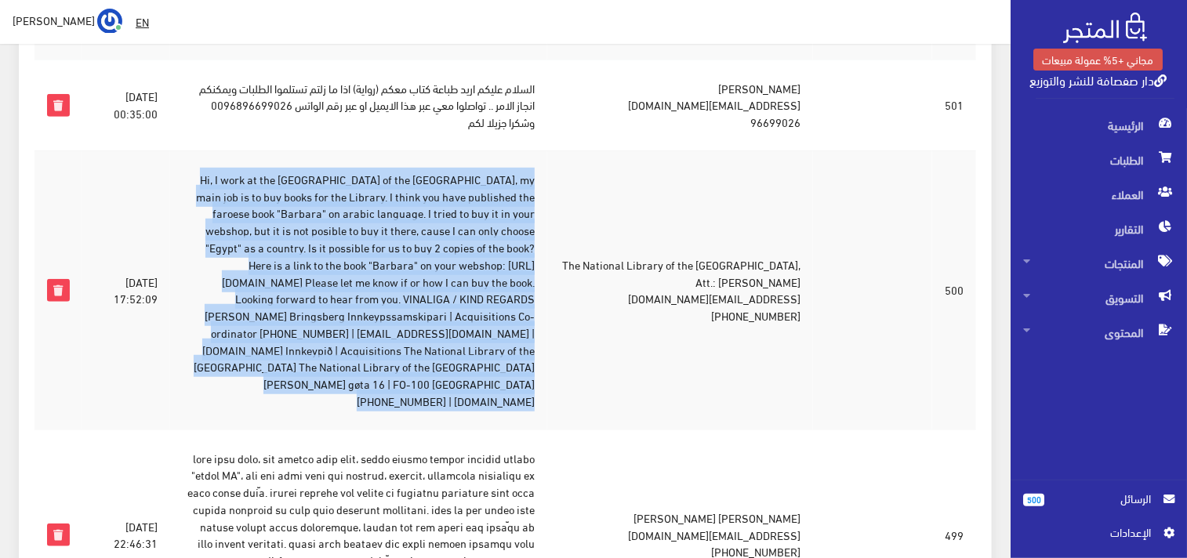
click at [483, 315] on td "Hi, I work at the National Library of the Faroe Islands, my main job is to buy …" at bounding box center [358, 290] width 376 height 279
click at [482, 315] on td "Hi, I work at the National Library of the Faroe Islands, my main job is to buy …" at bounding box center [358, 290] width 376 height 279
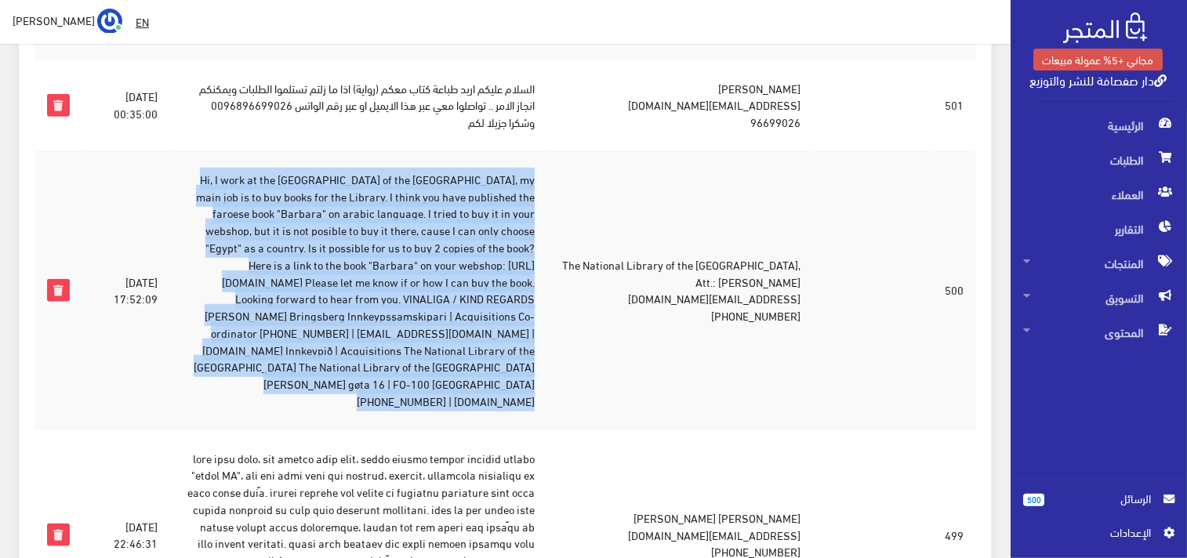
click at [482, 315] on td "Hi, I work at the National Library of the Faroe Islands, my main job is to buy …" at bounding box center [358, 290] width 376 height 279
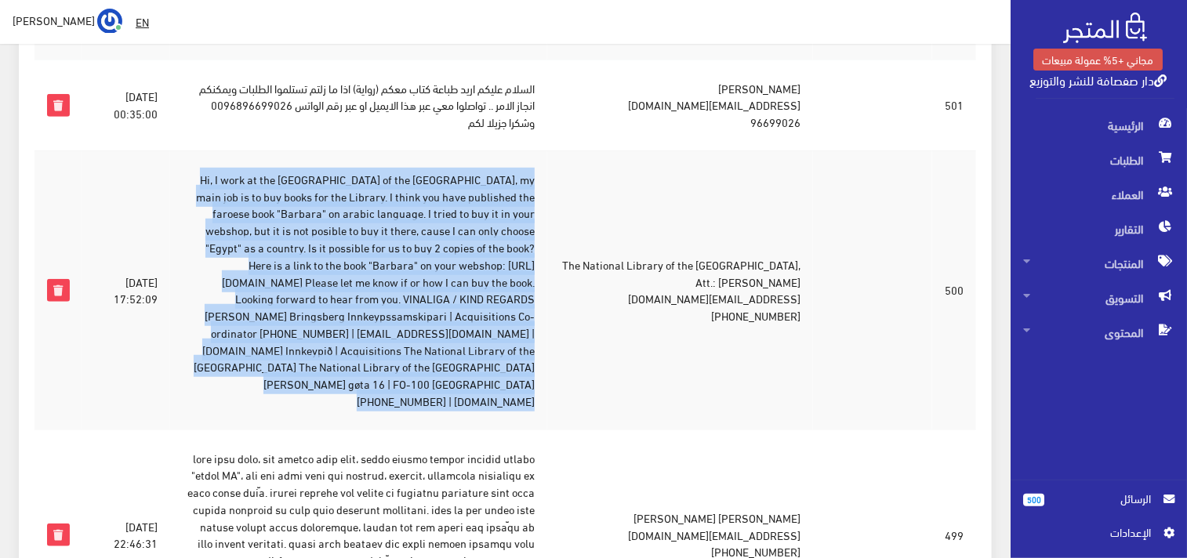
click at [482, 315] on td "Hi, I work at the National Library of the Faroe Islands, my main job is to buy …" at bounding box center [358, 290] width 376 height 279
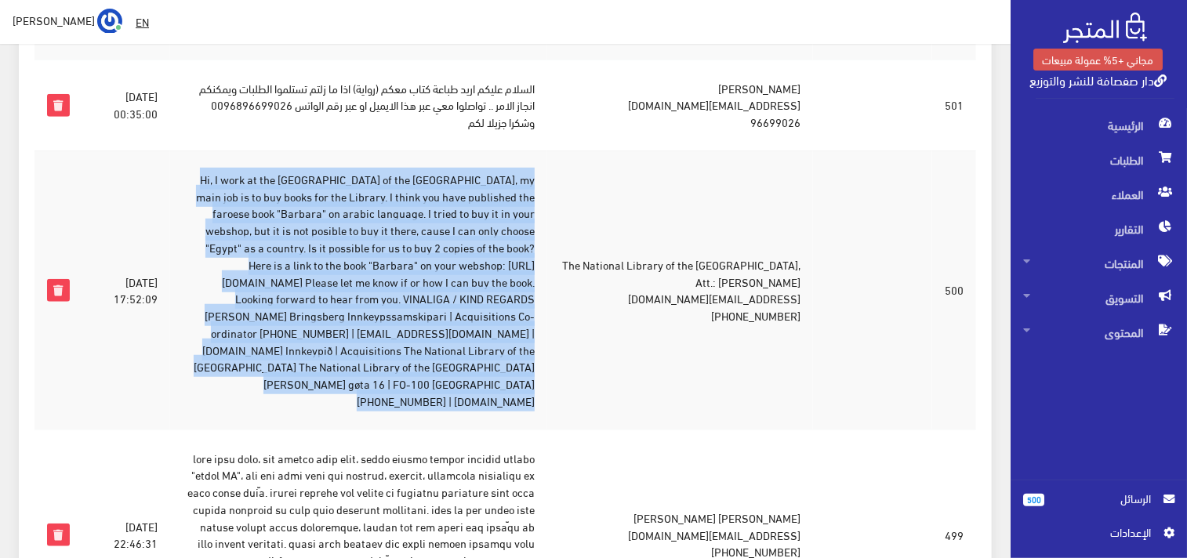
click at [433, 301] on td "Hi, I work at the National Library of the Faroe Islands, my main job is to buy …" at bounding box center [358, 290] width 376 height 279
